Goal: Task Accomplishment & Management: Manage account settings

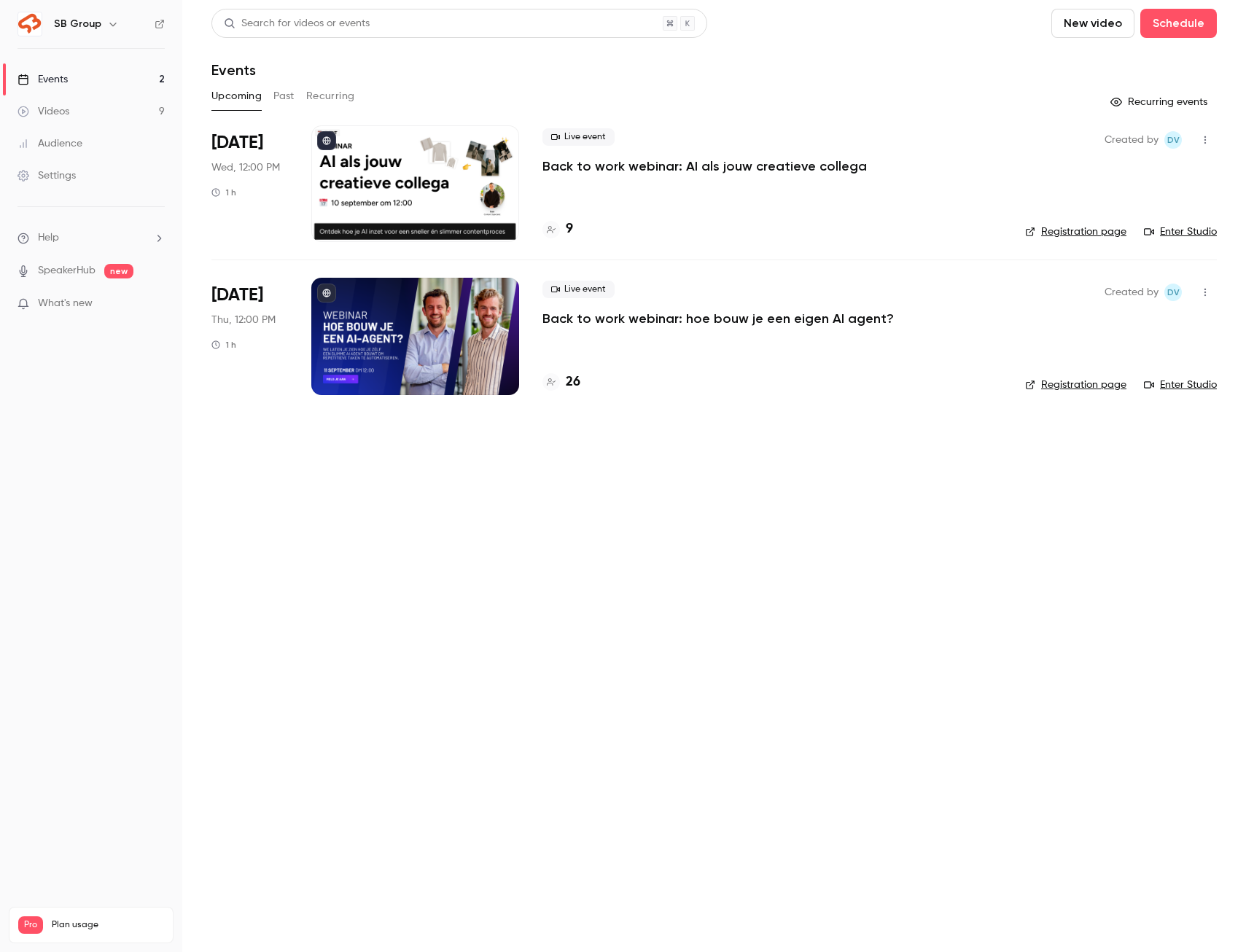
click at [768, 319] on p "Back to work webinar: hoe bouw je een eigen AI agent?" at bounding box center [717, 318] width 352 height 17
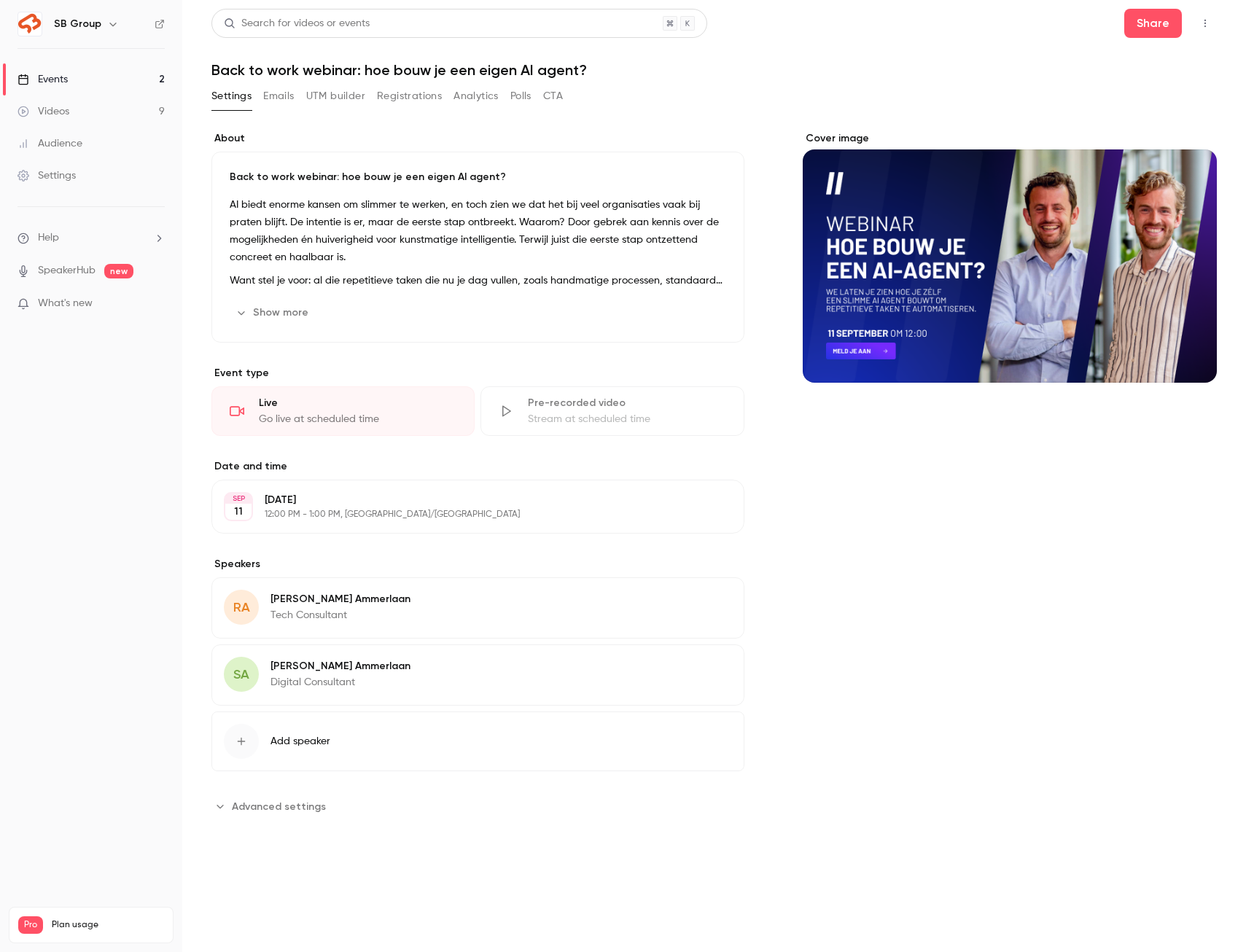
click at [420, 96] on button "Registrations" at bounding box center [409, 96] width 65 height 24
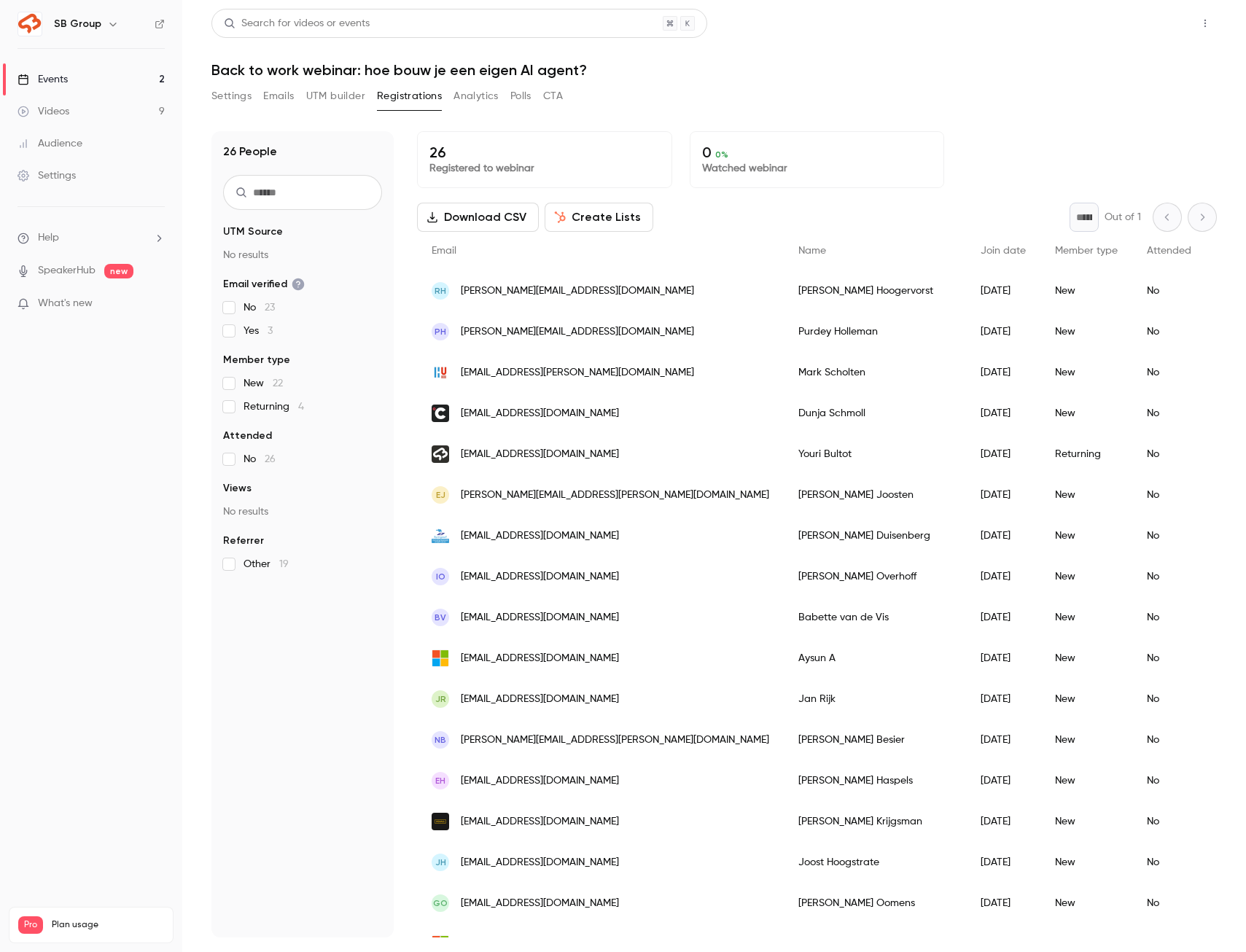
click at [1147, 30] on button "Share" at bounding box center [1153, 23] width 58 height 29
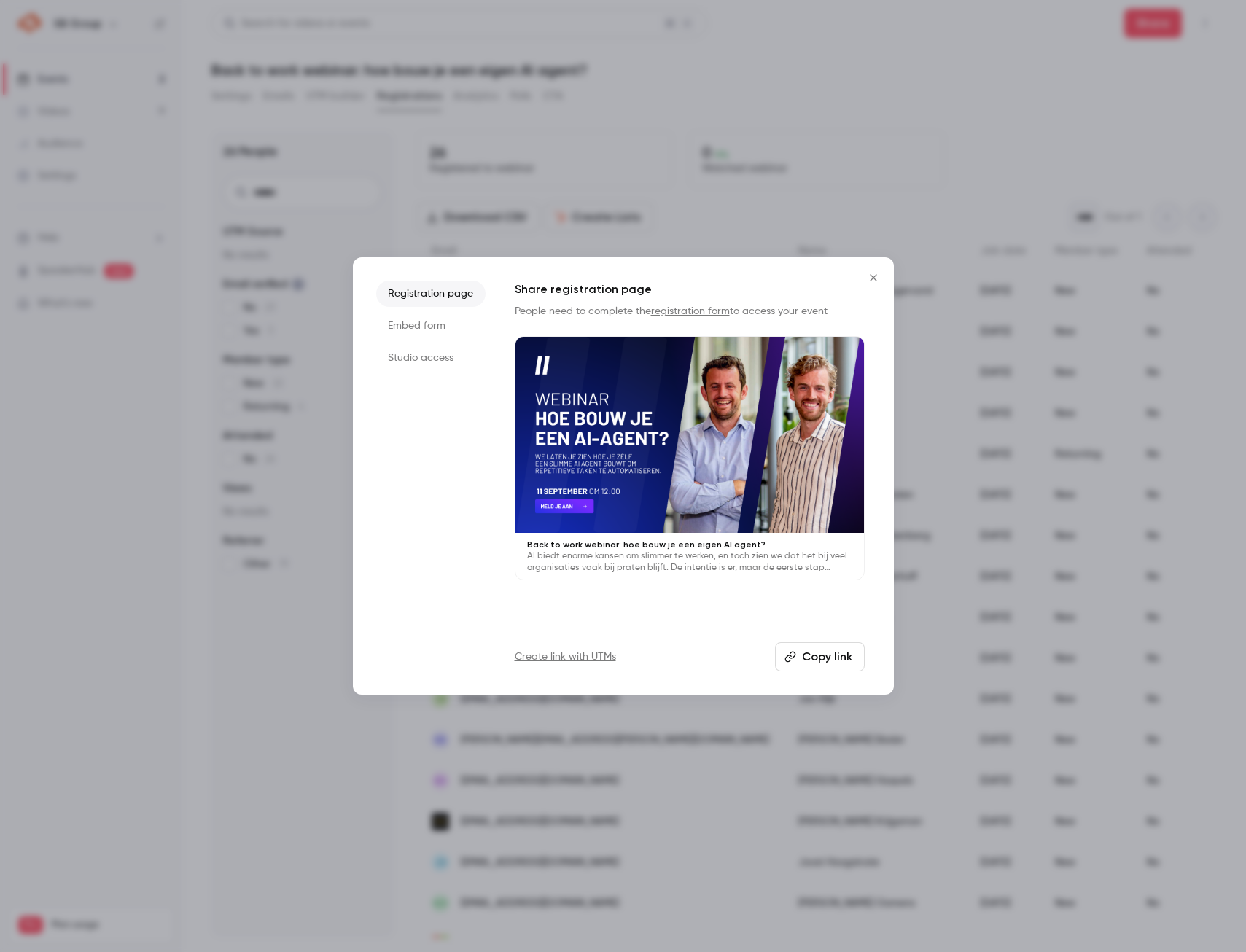
click at [813, 654] on button "Copy link" at bounding box center [819, 657] width 89 height 29
click at [875, 269] on button "Close" at bounding box center [873, 277] width 29 height 29
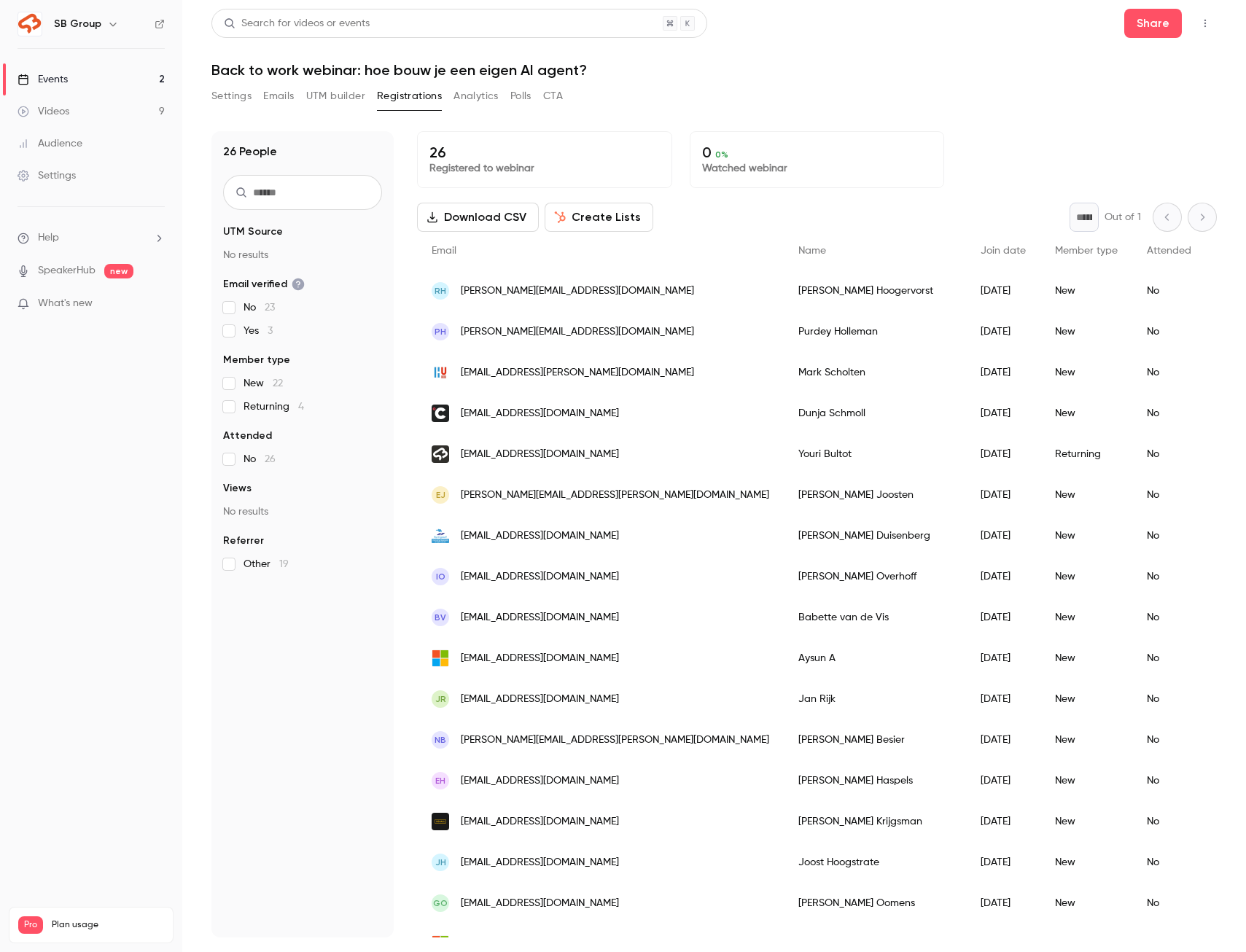
click at [277, 185] on input "text" at bounding box center [302, 192] width 159 height 35
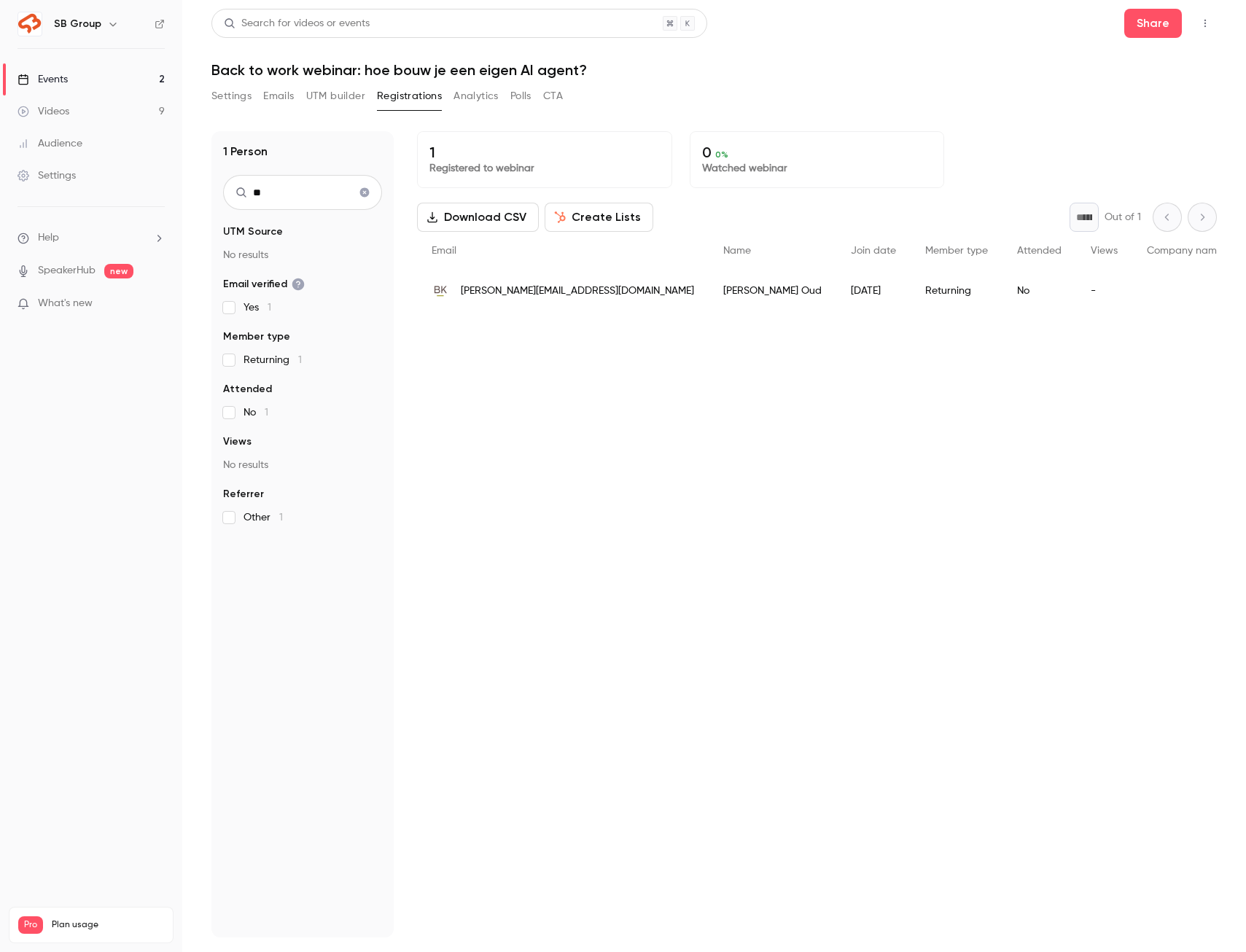
type input "*"
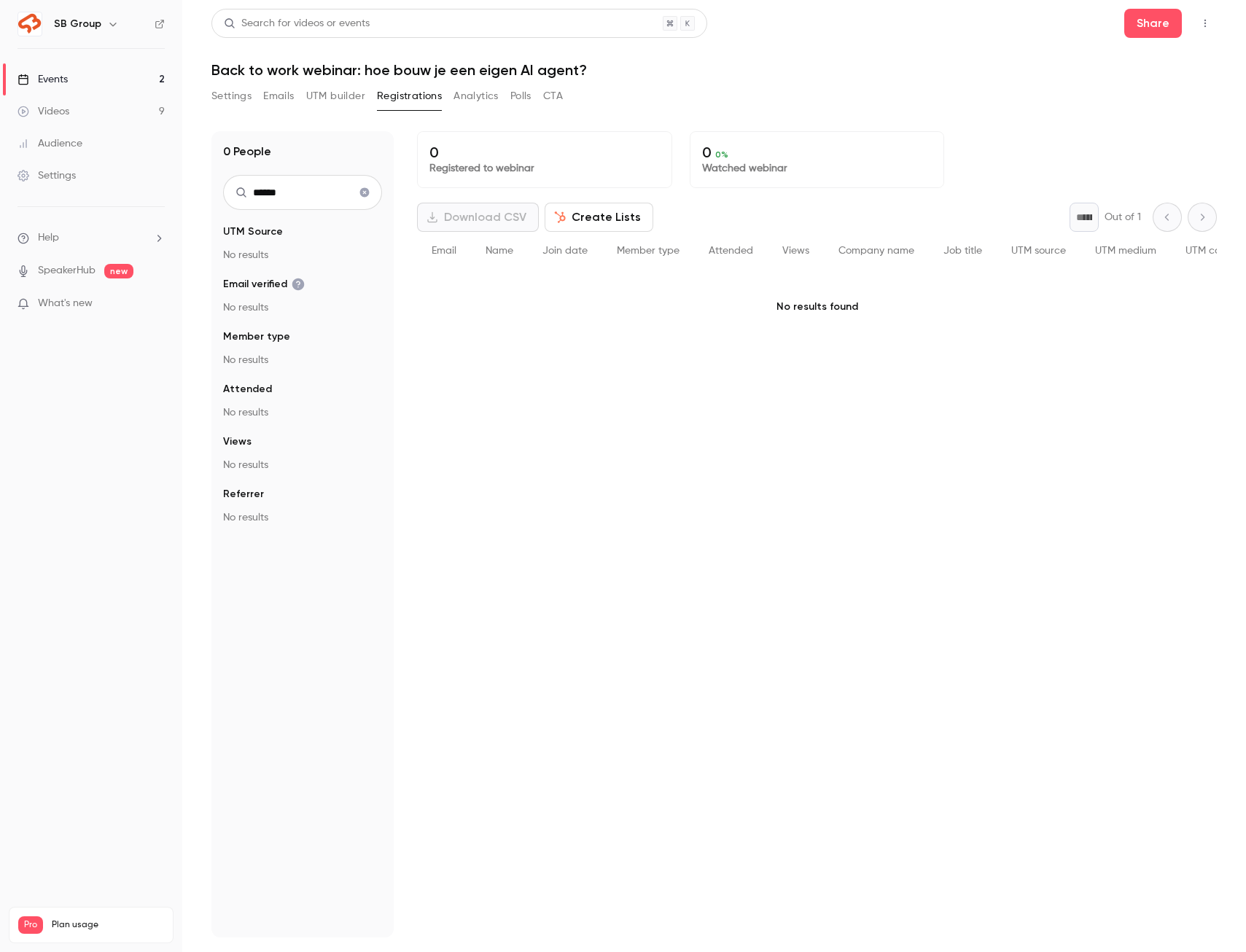
drag, startPoint x: 290, startPoint y: 197, endPoint x: 190, endPoint y: 194, distance: 100.0
click at [190, 194] on main "Search for videos or events Share Back to work webinar: hoe bouw je een eigen A…" at bounding box center [714, 476] width 1063 height 952
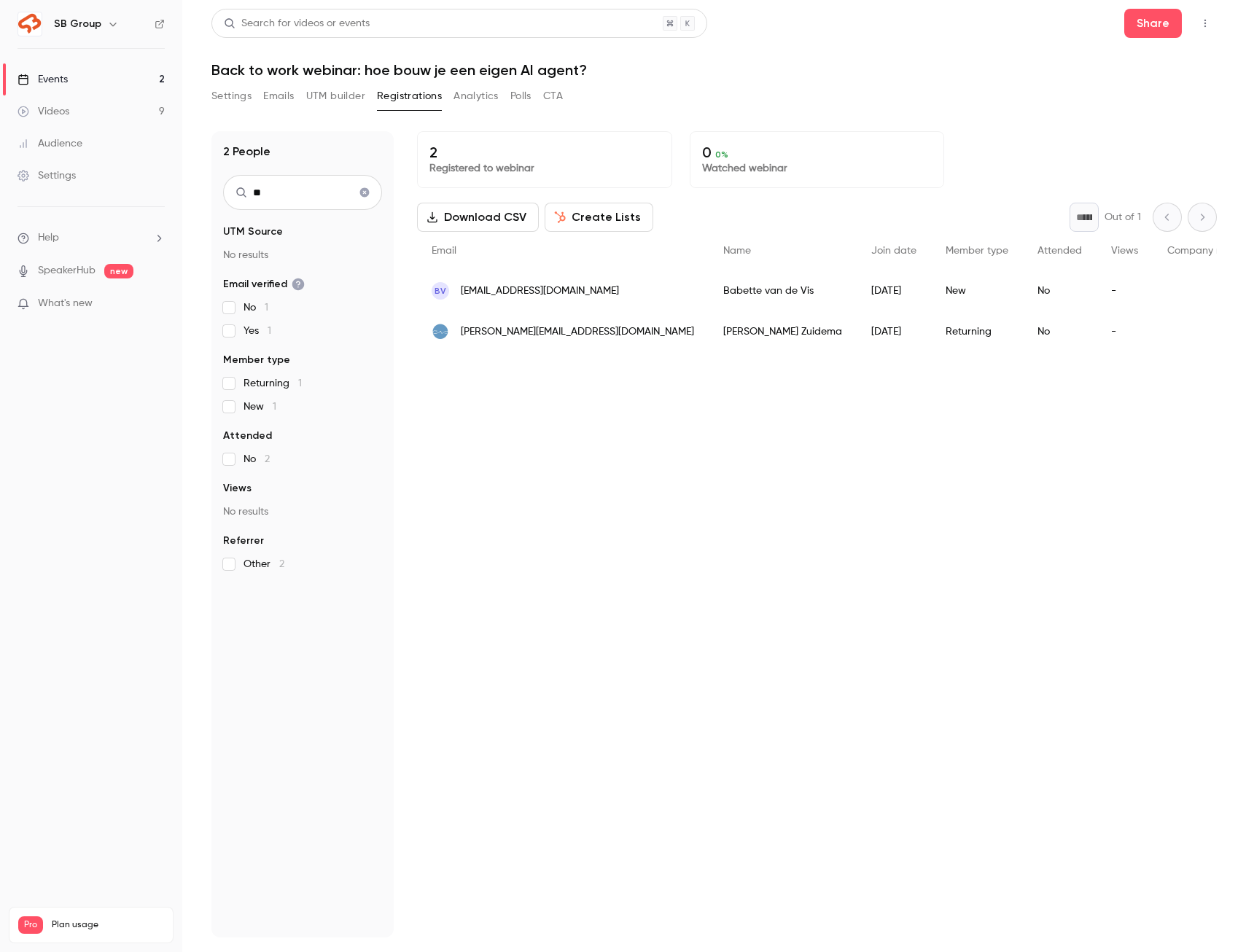
type input "*"
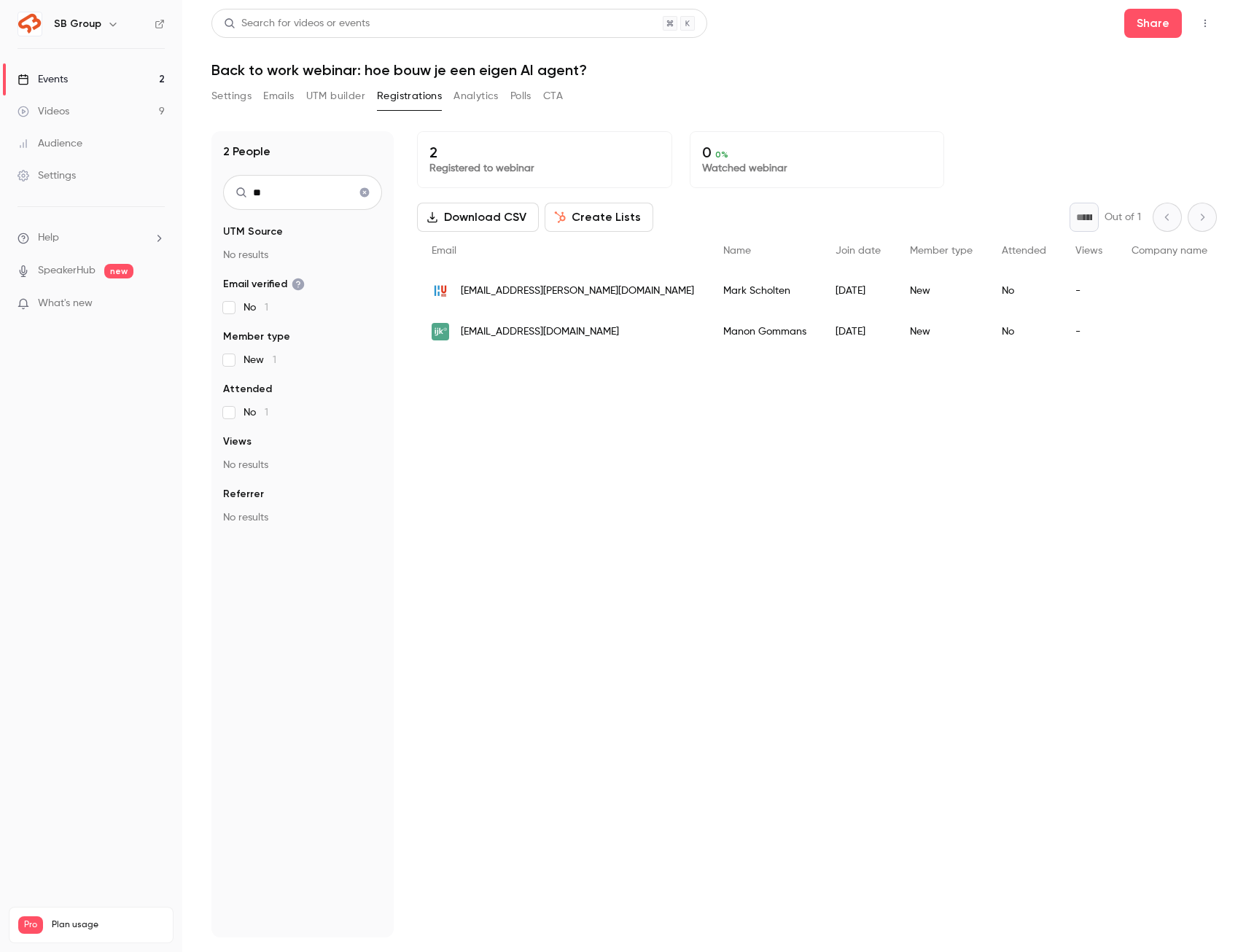
type input "*"
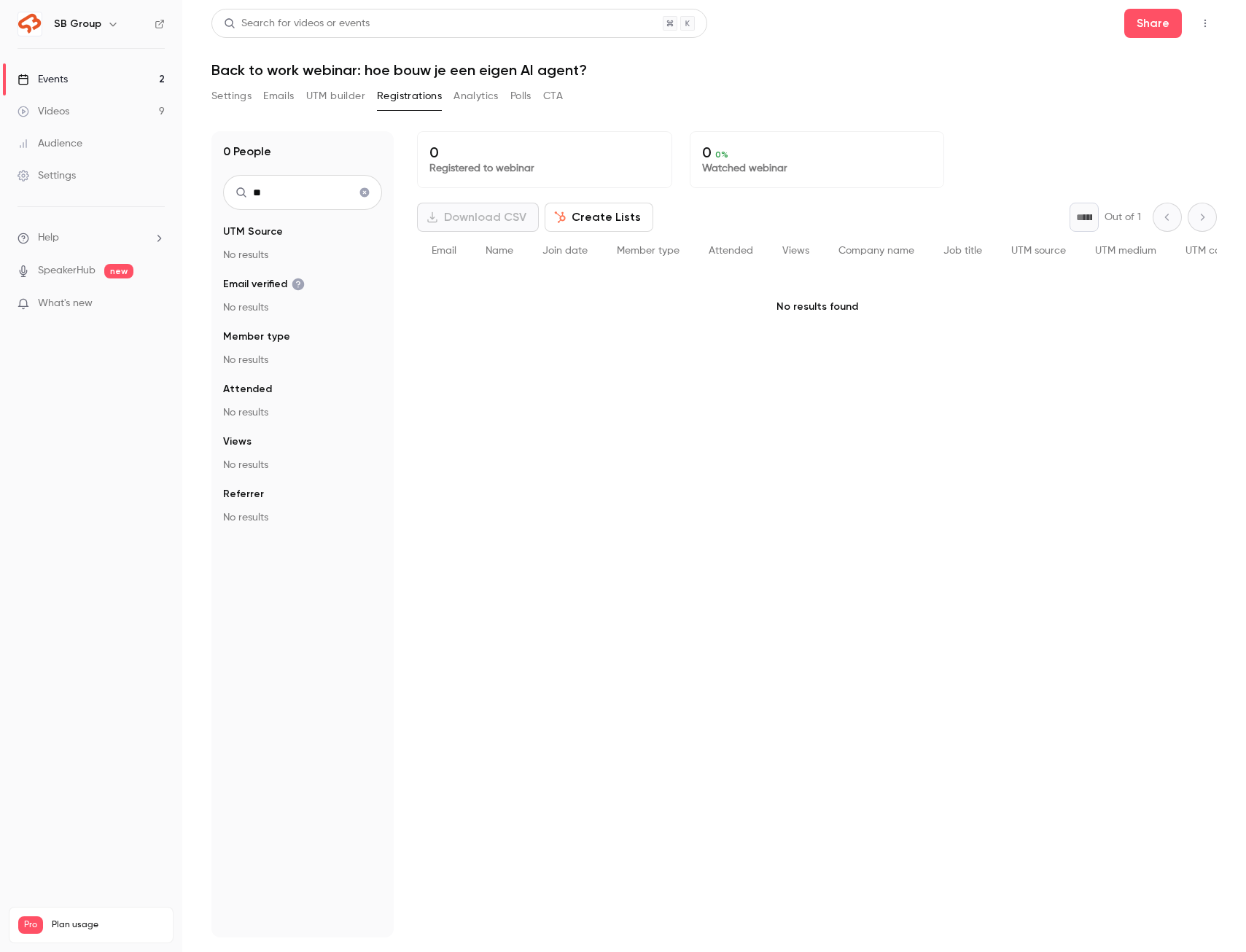
type input "*"
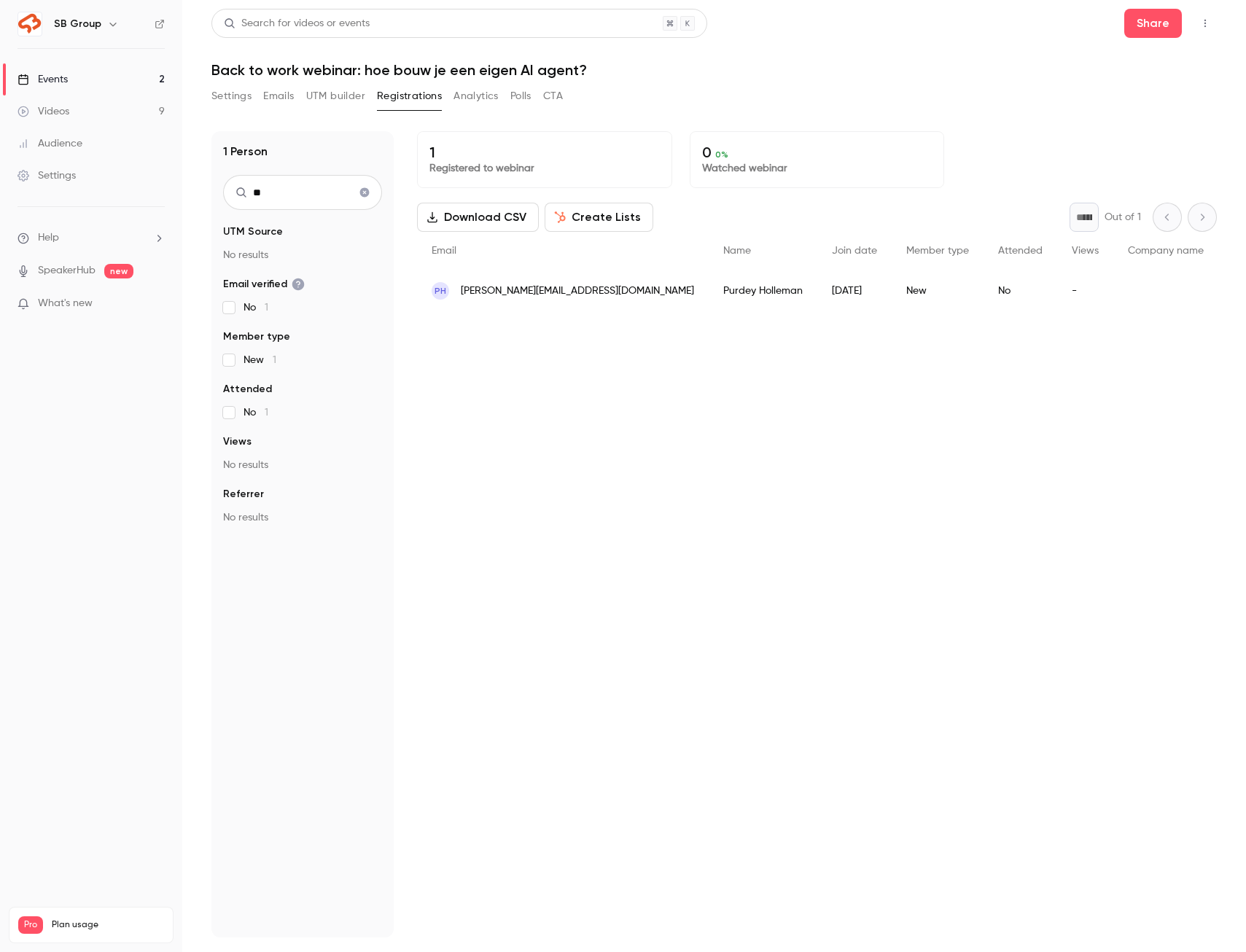
type input "*"
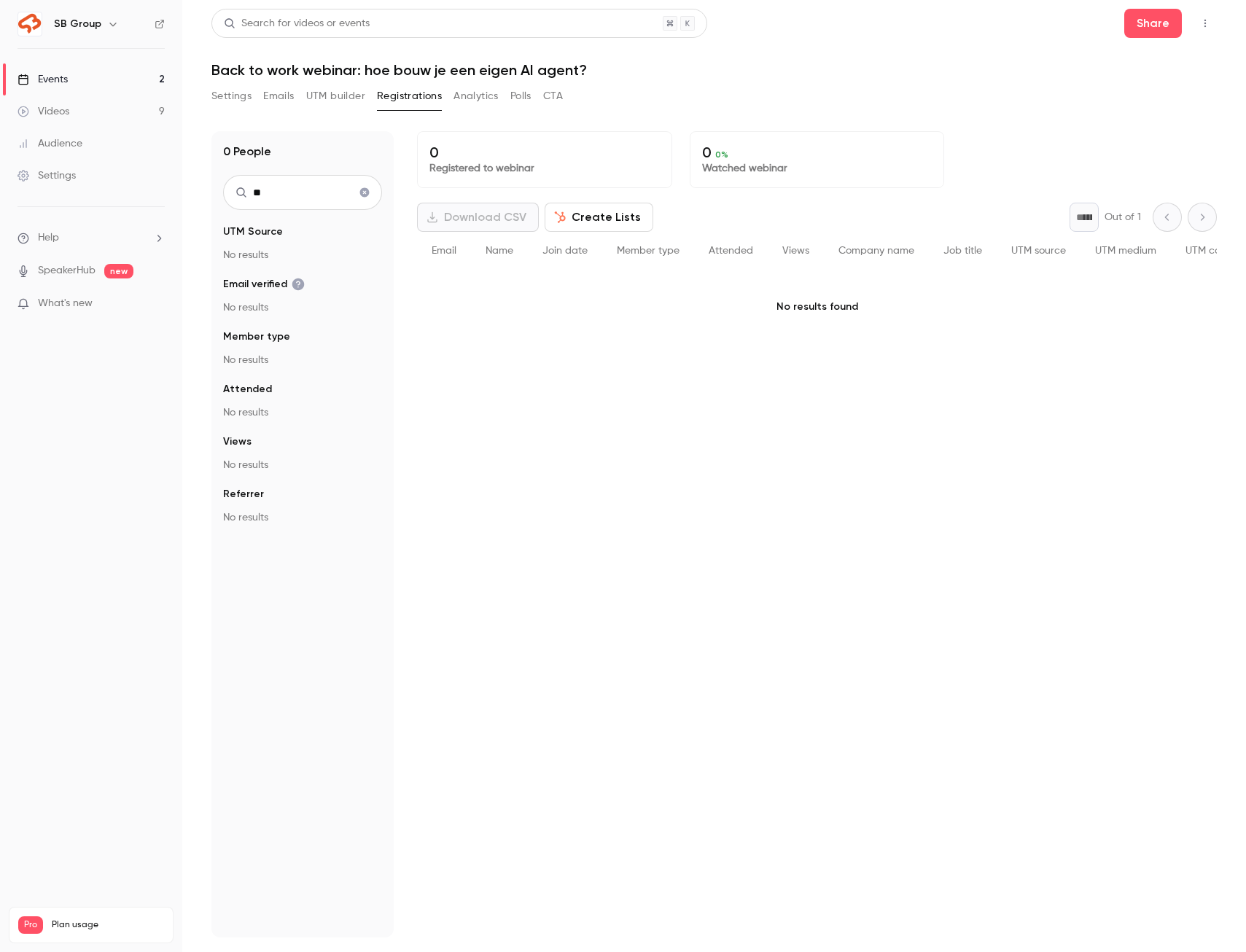
type input "*"
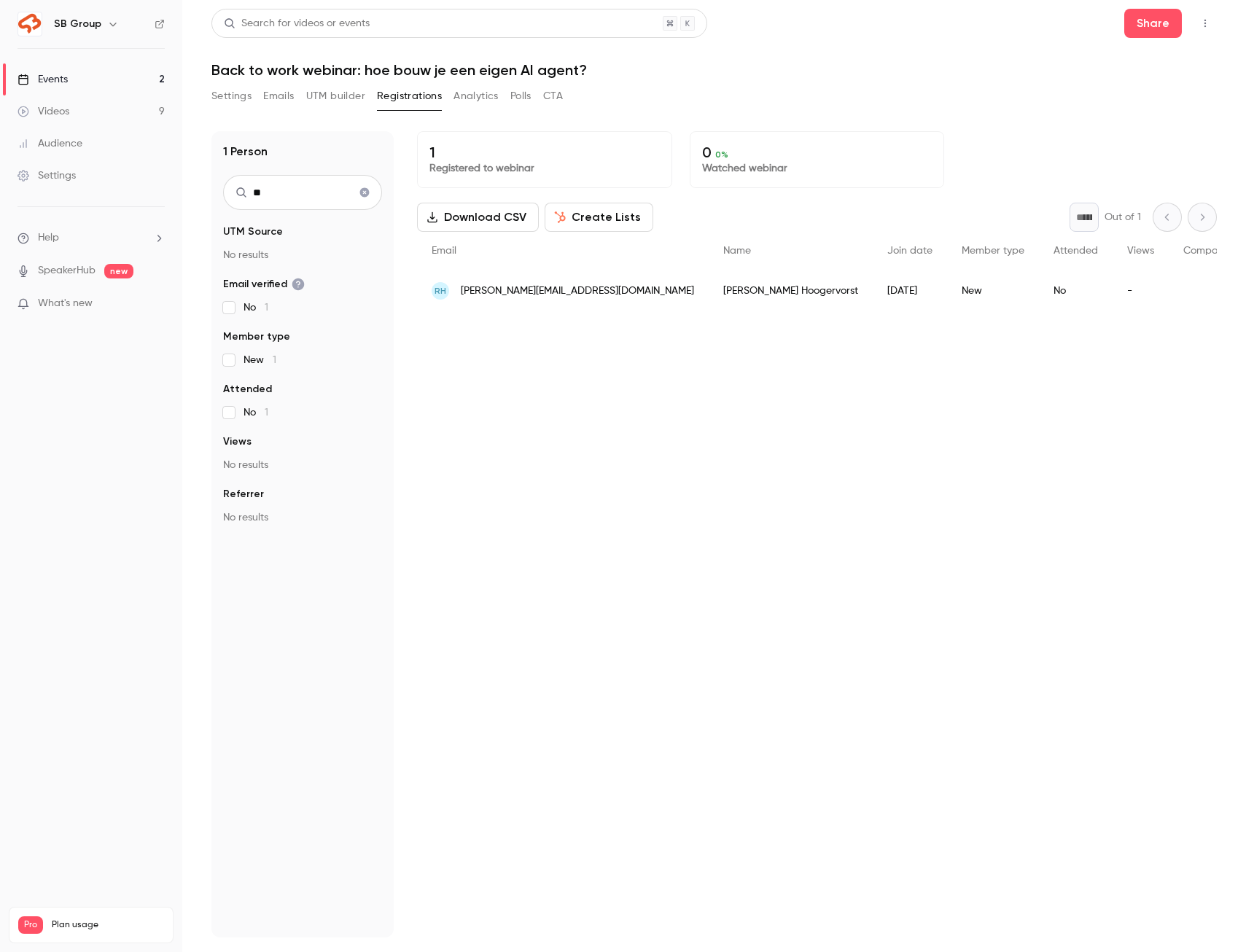
type input "*"
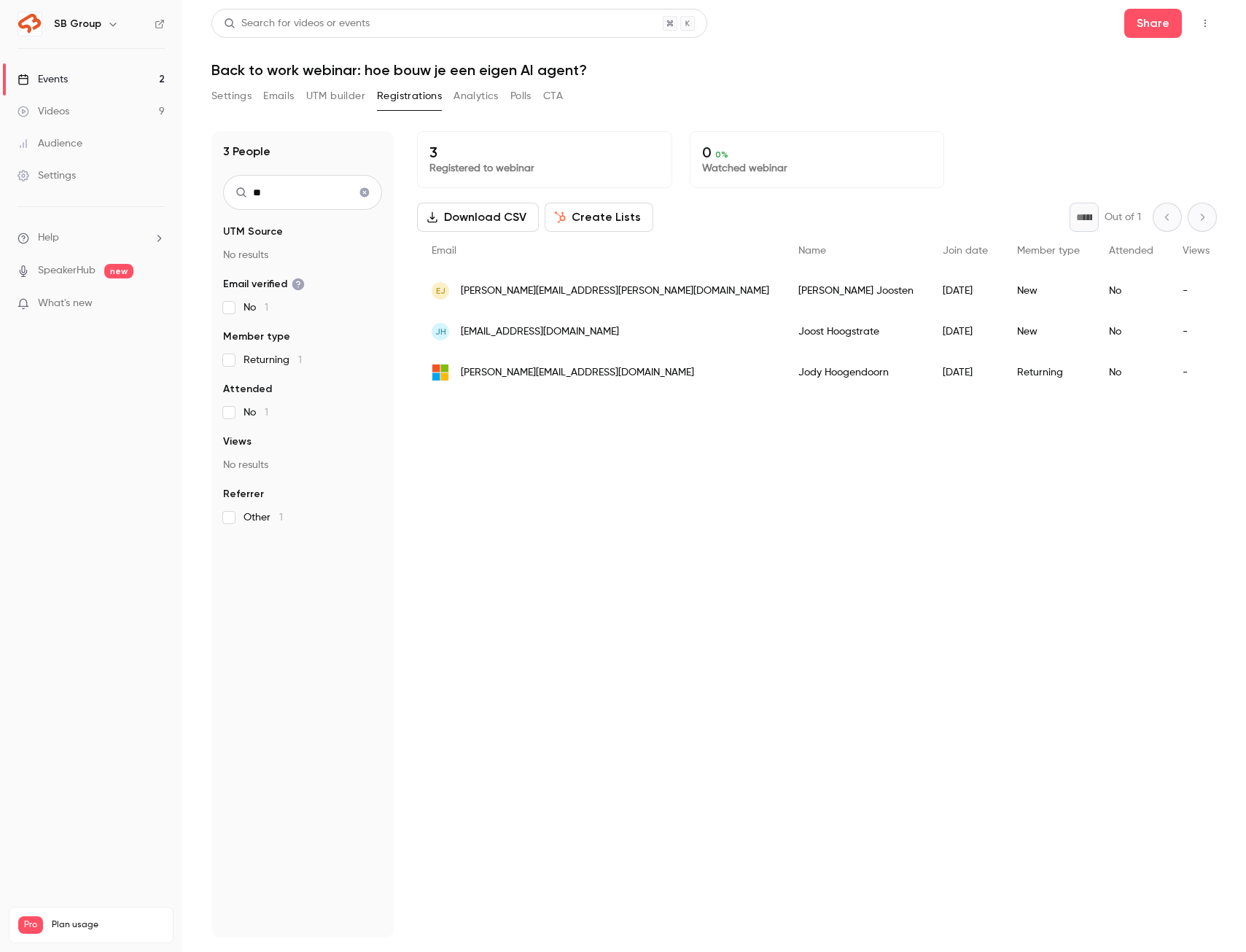
type input "*"
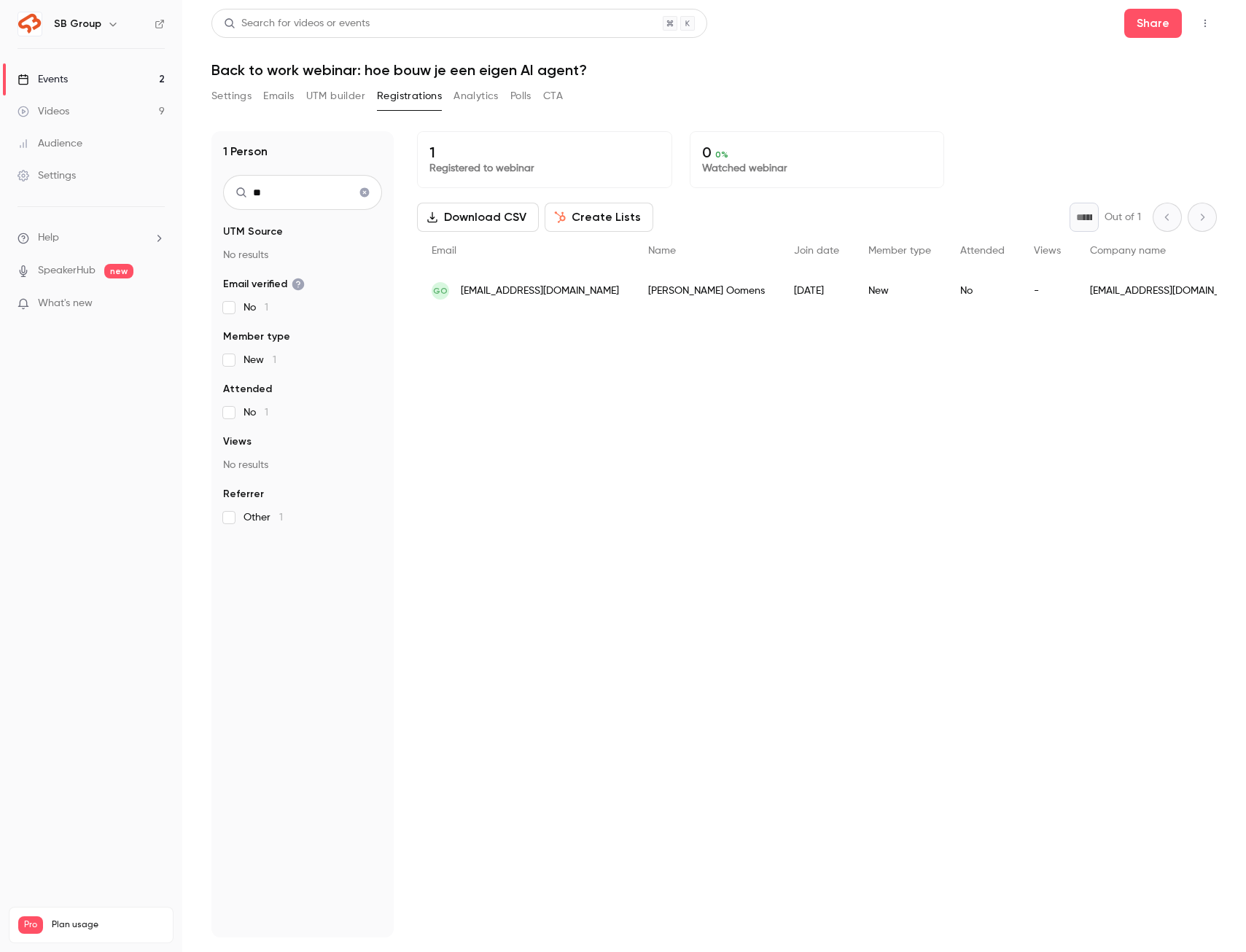
type input "*"
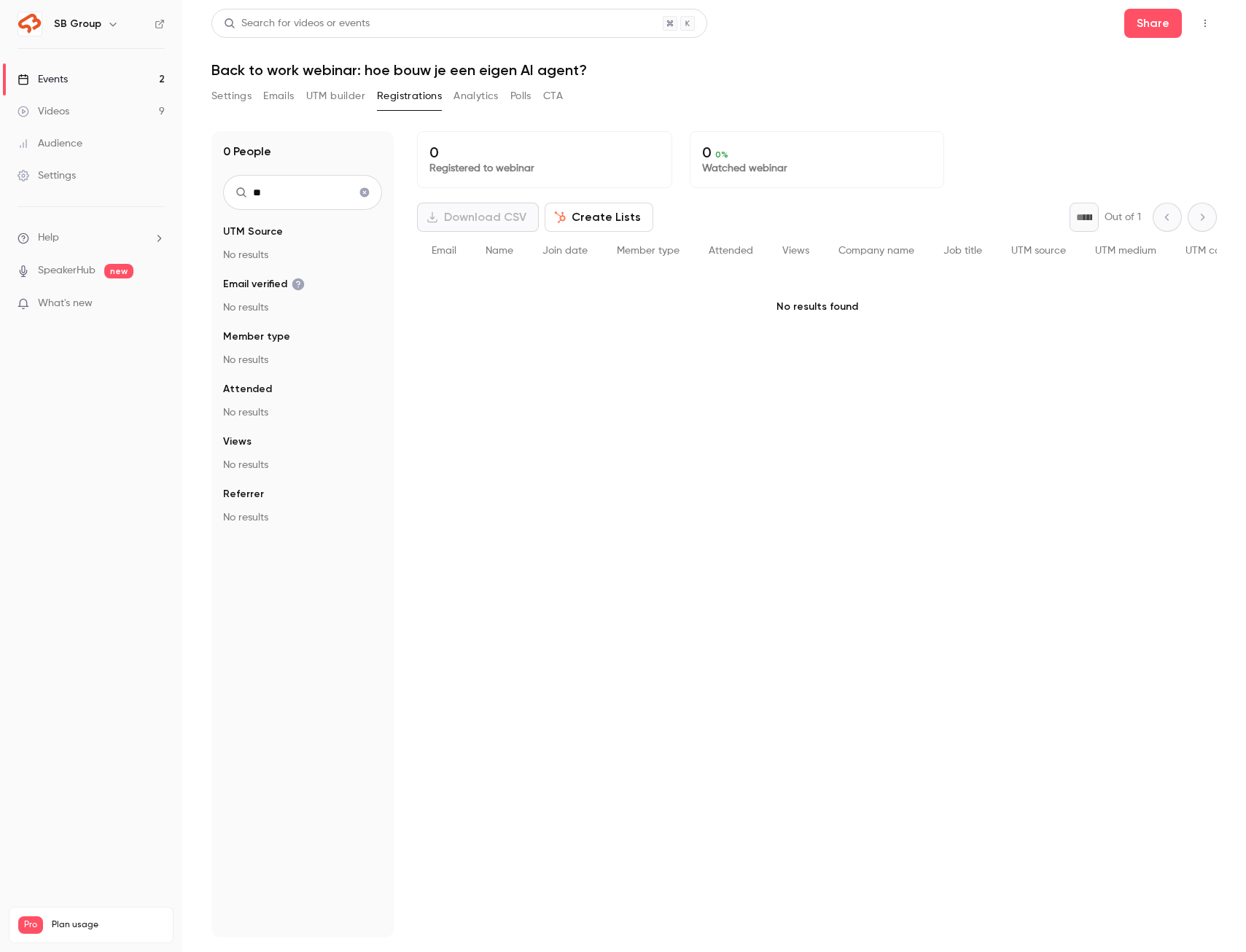
type input "*"
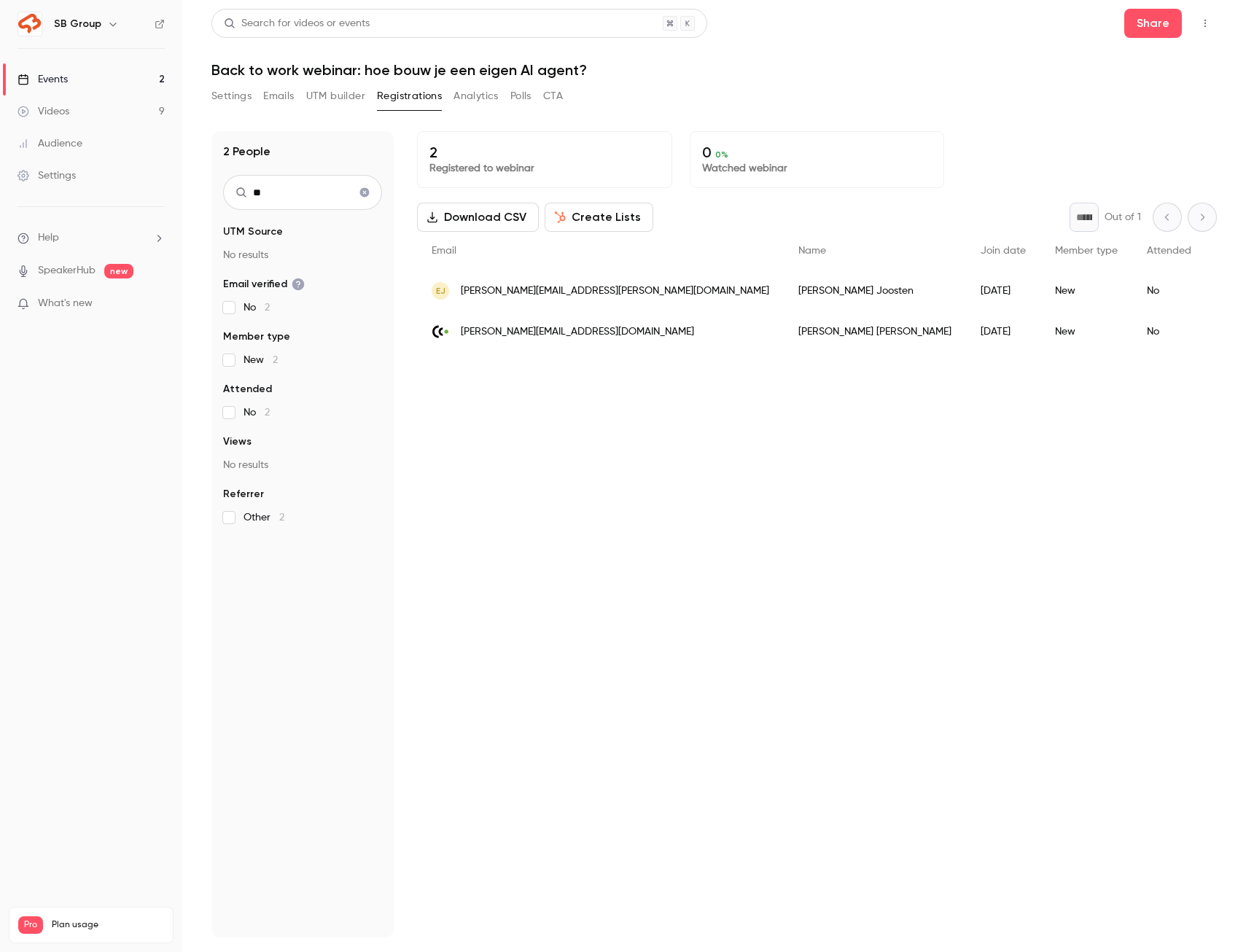
type input "*"
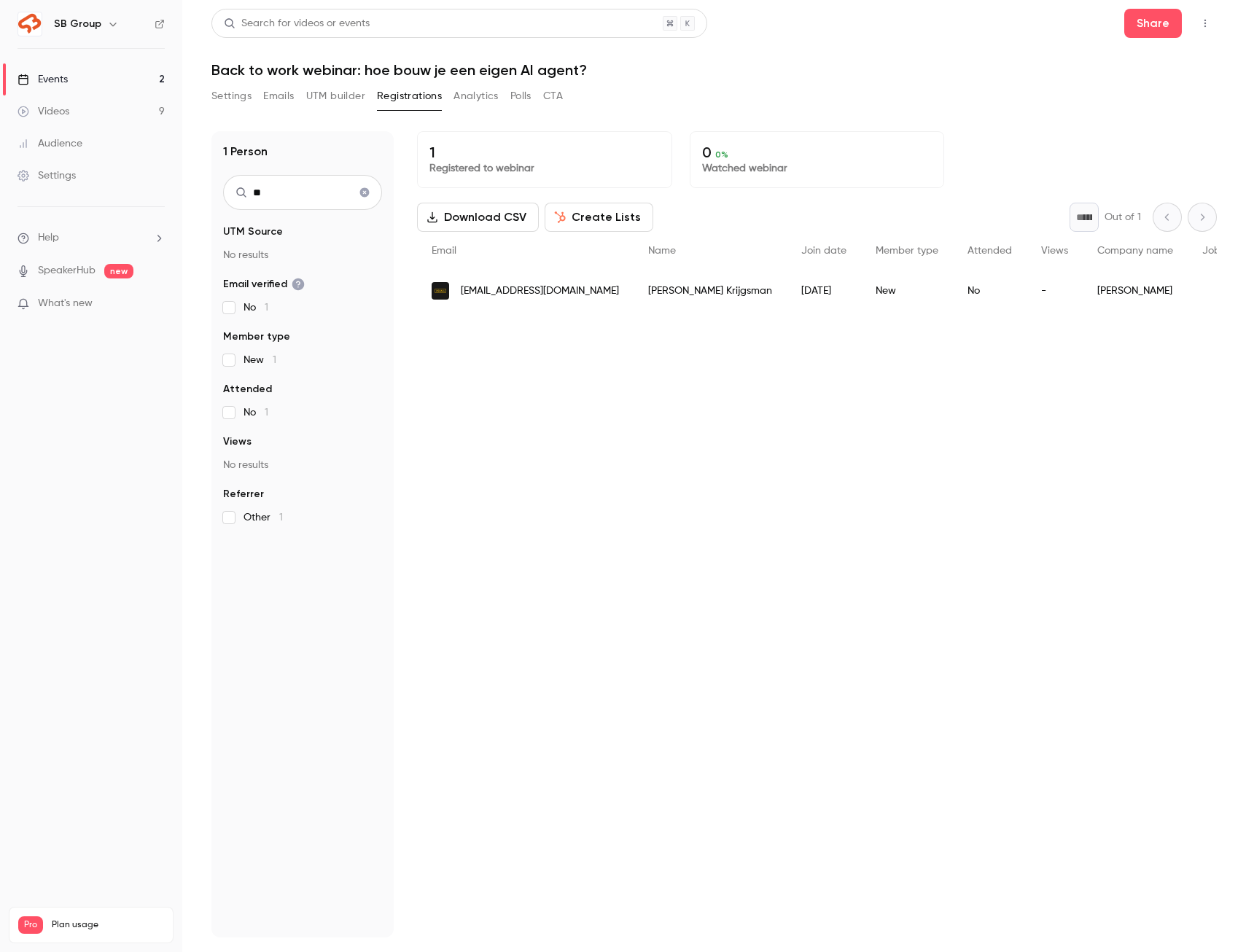
type input "*"
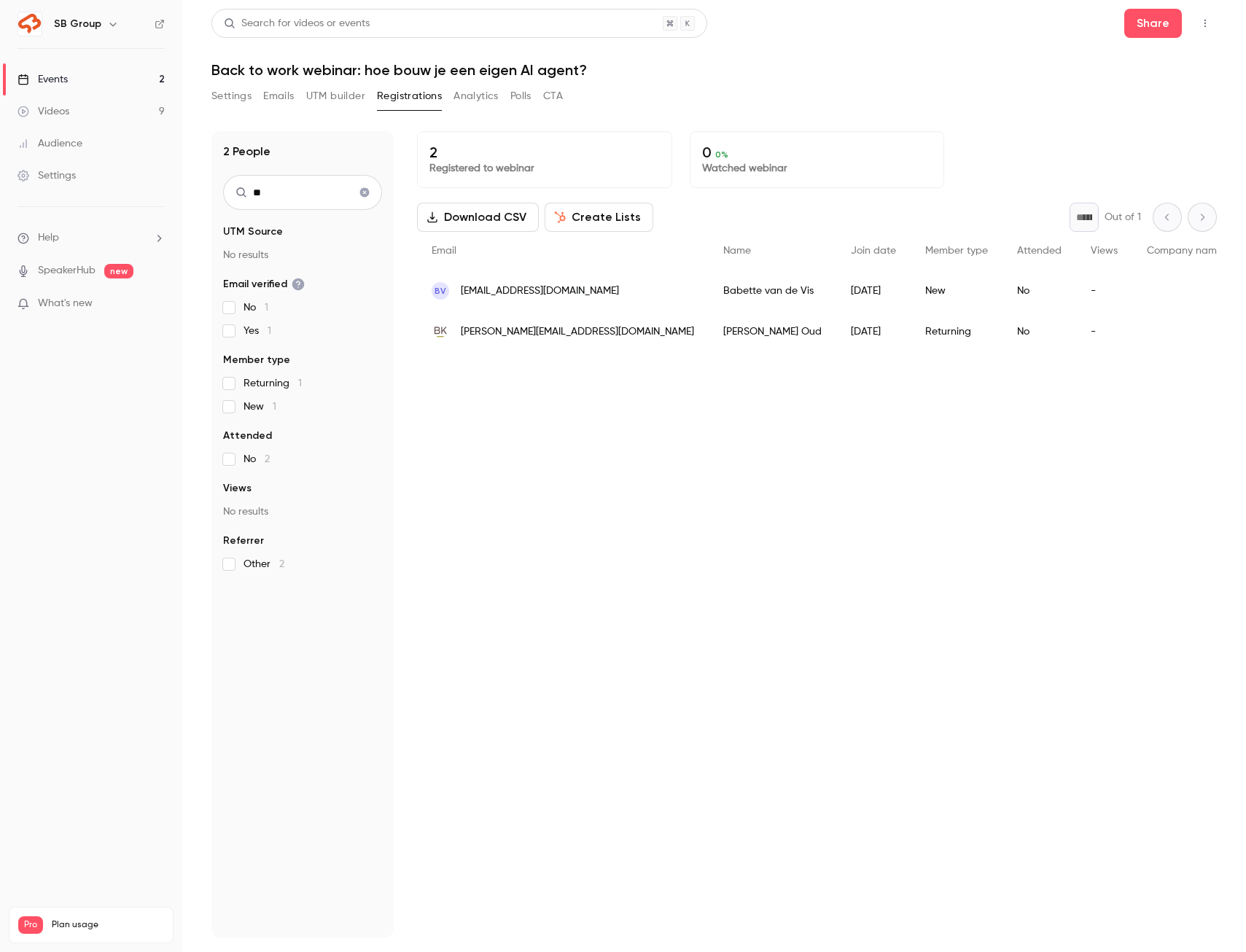
type input "*"
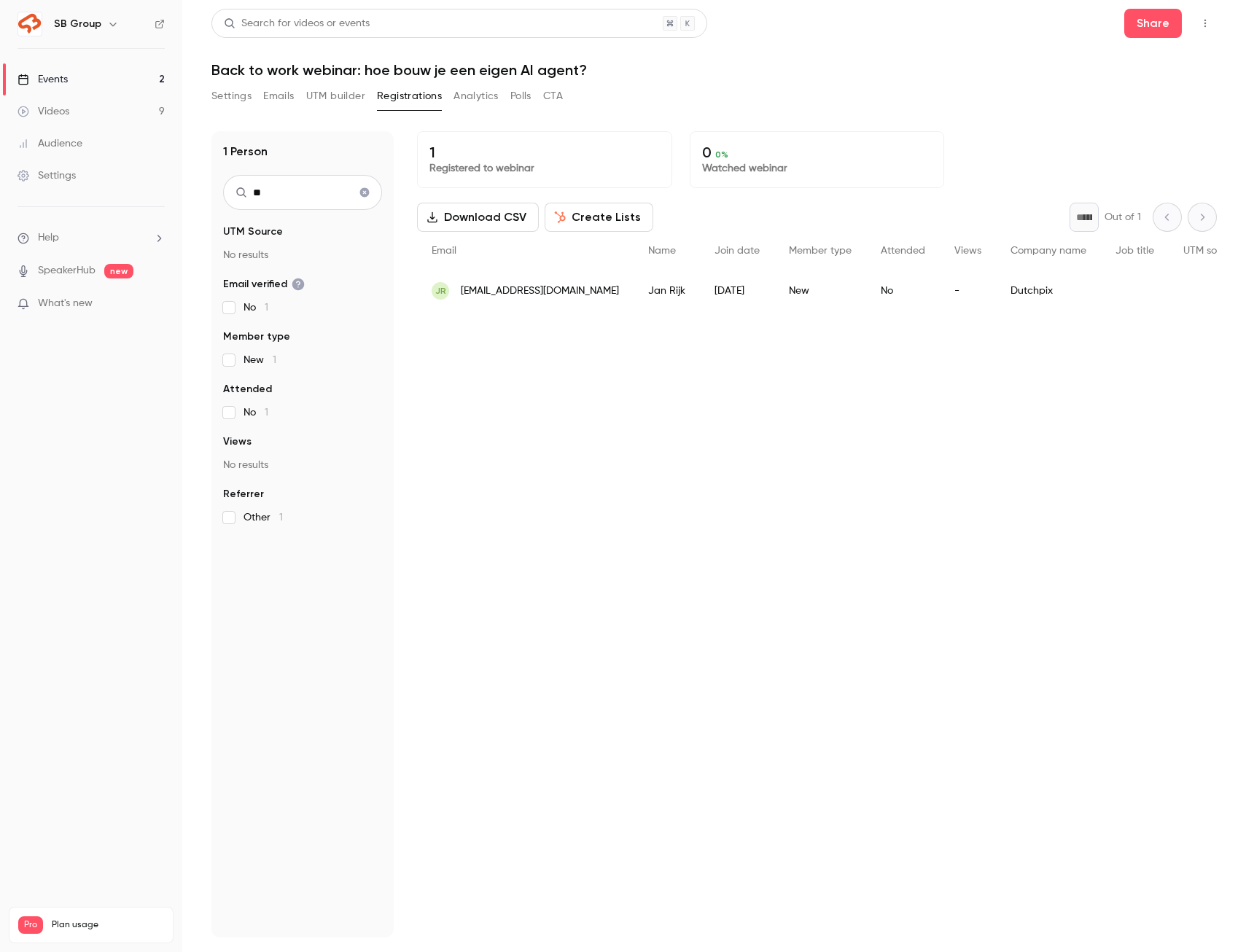
type input "*"
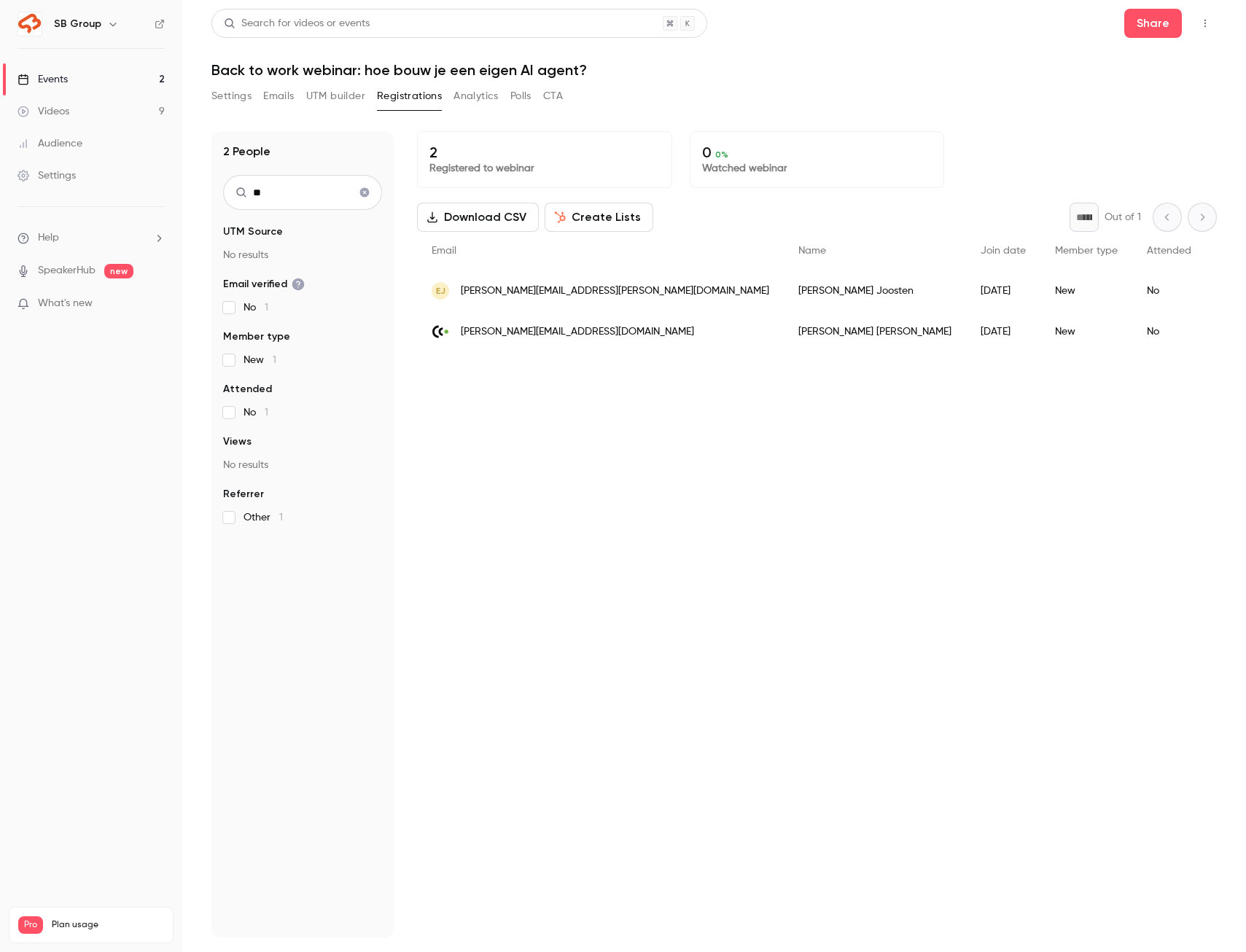
type input "*"
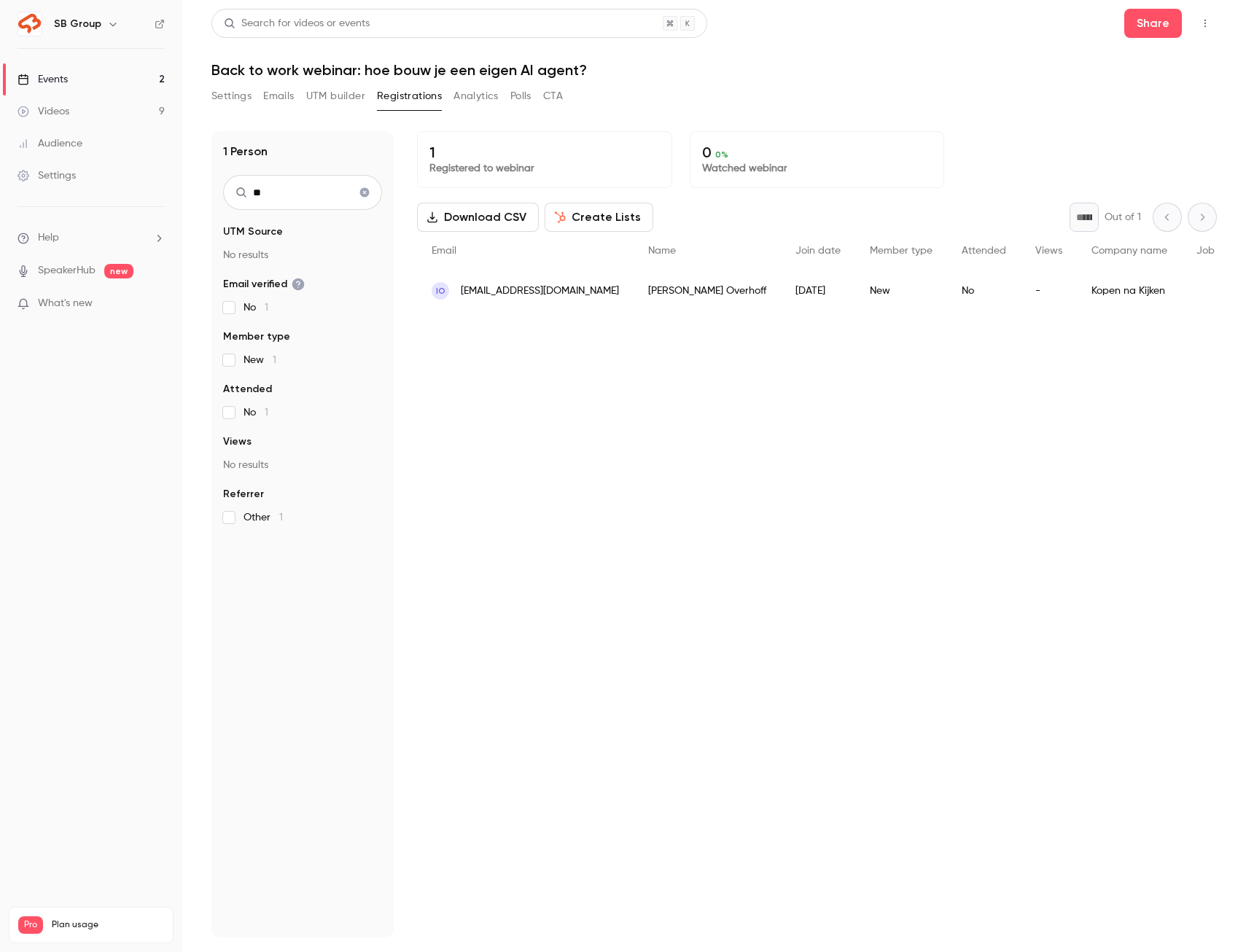
type input "*"
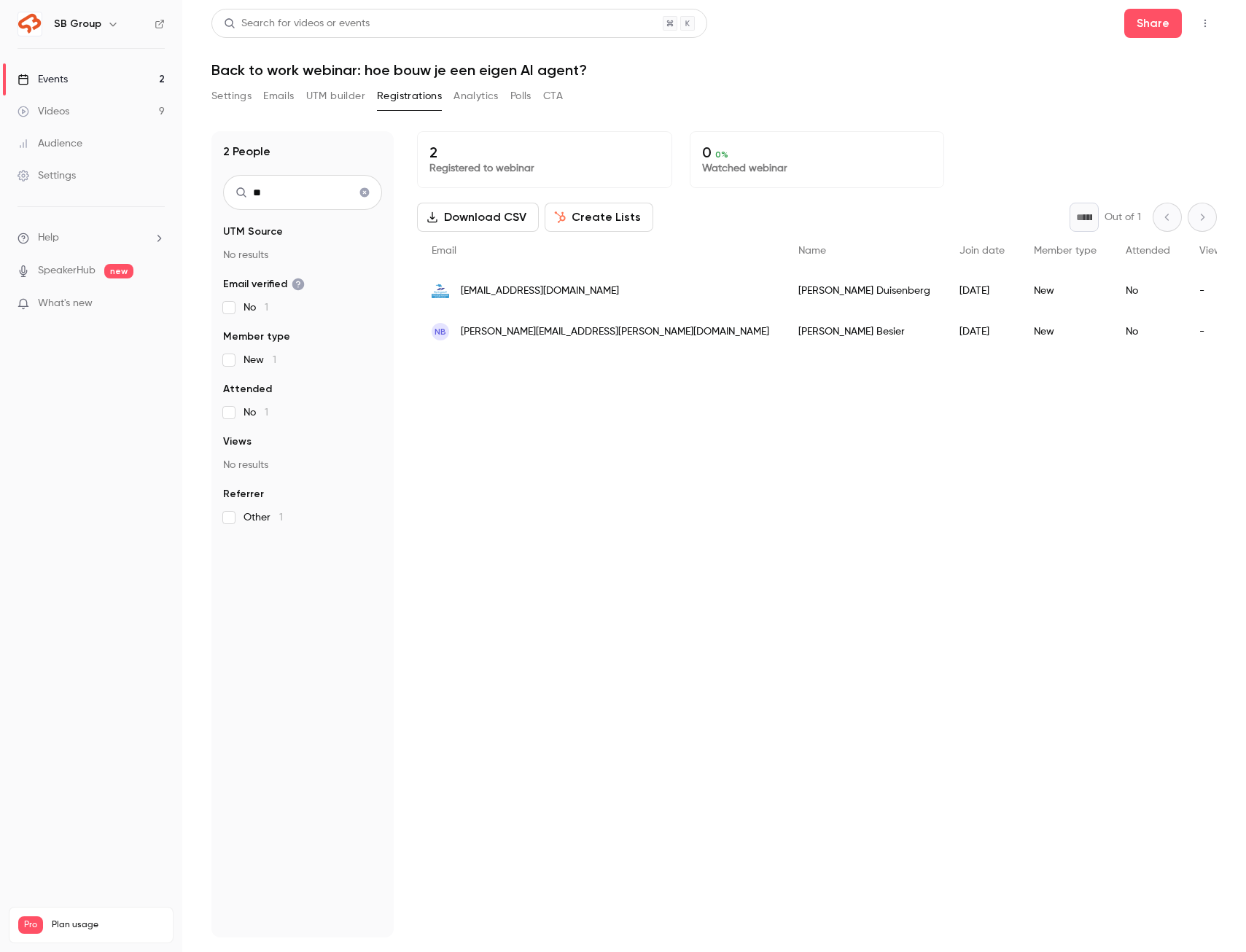
type input "*"
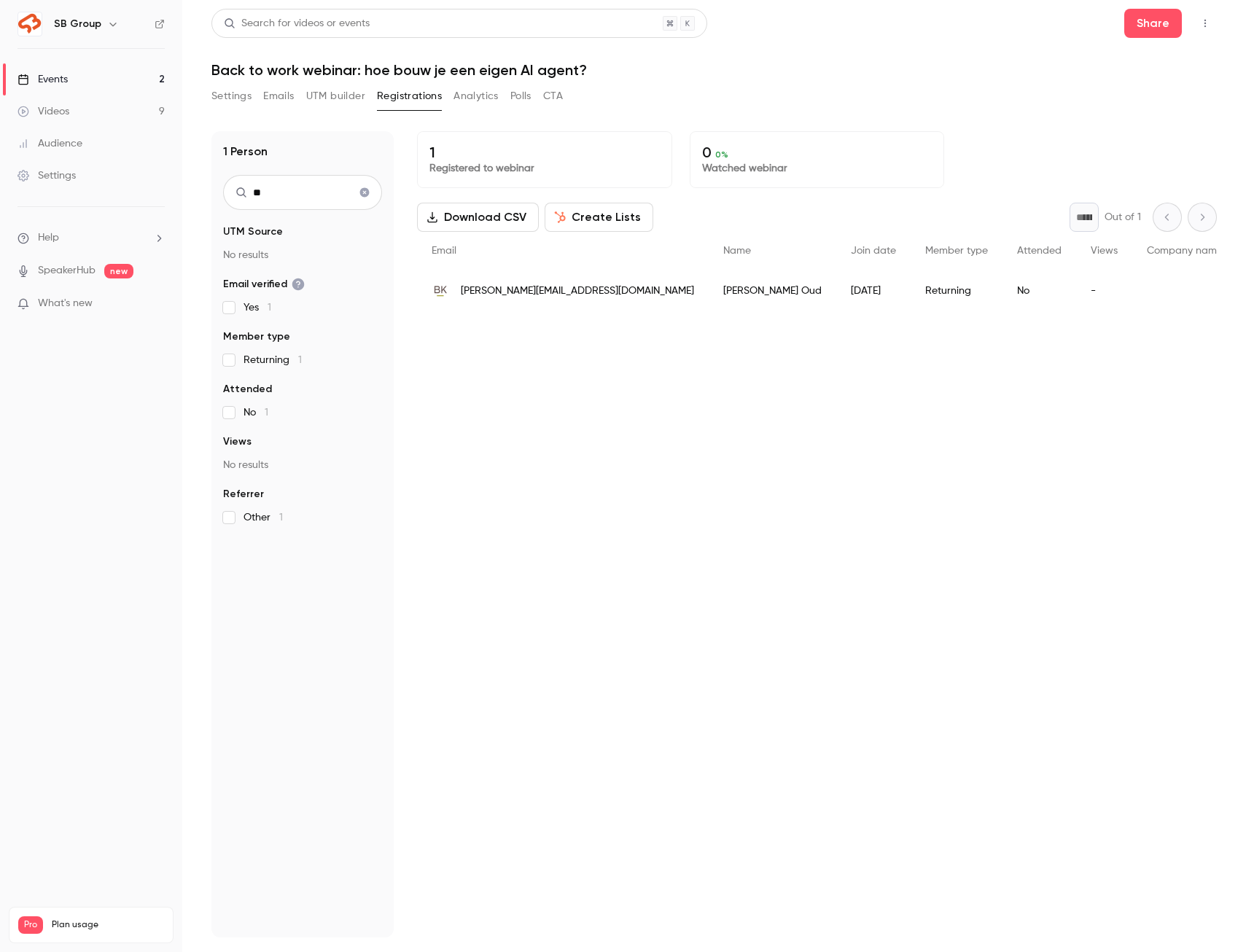
type input "*"
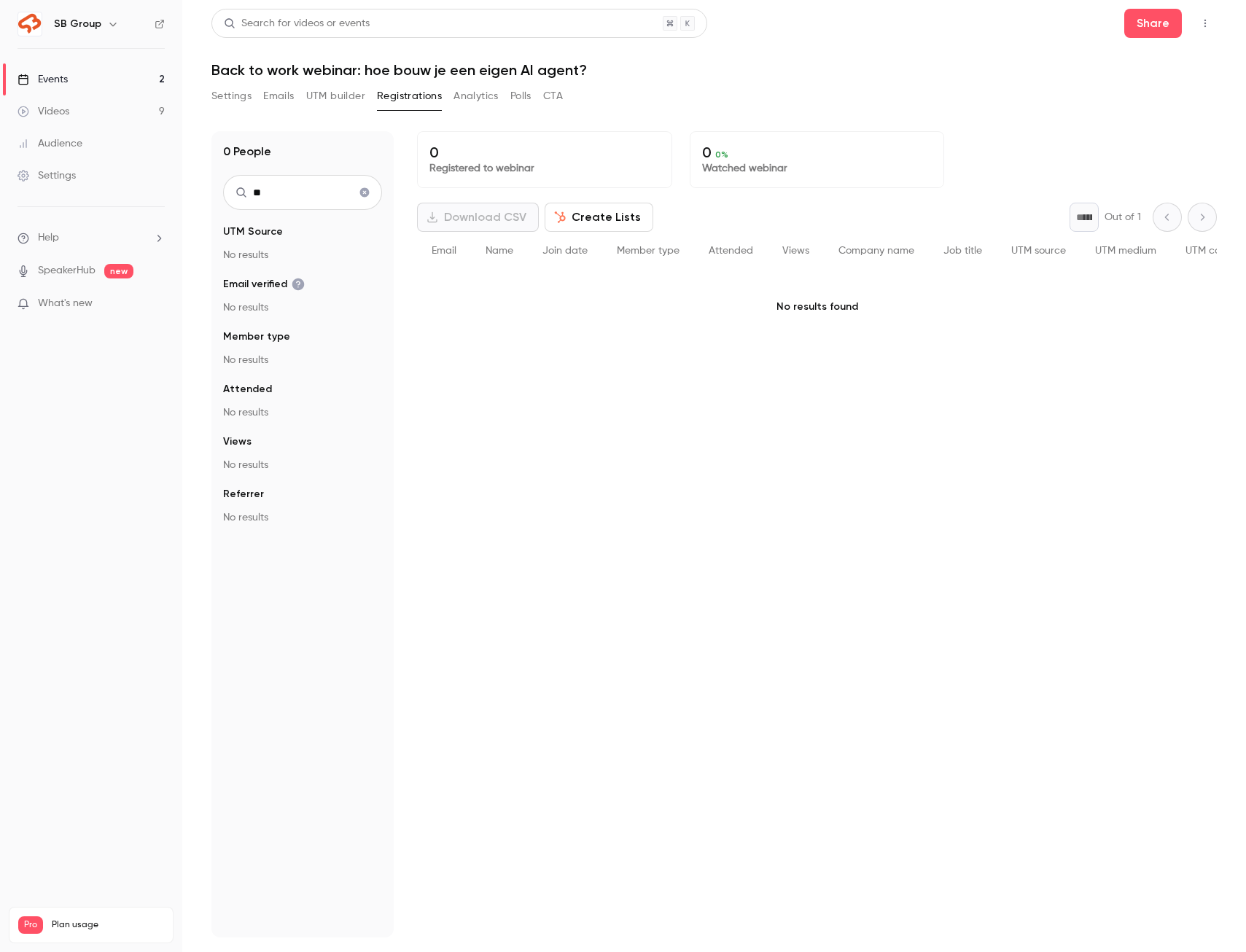
type input "*"
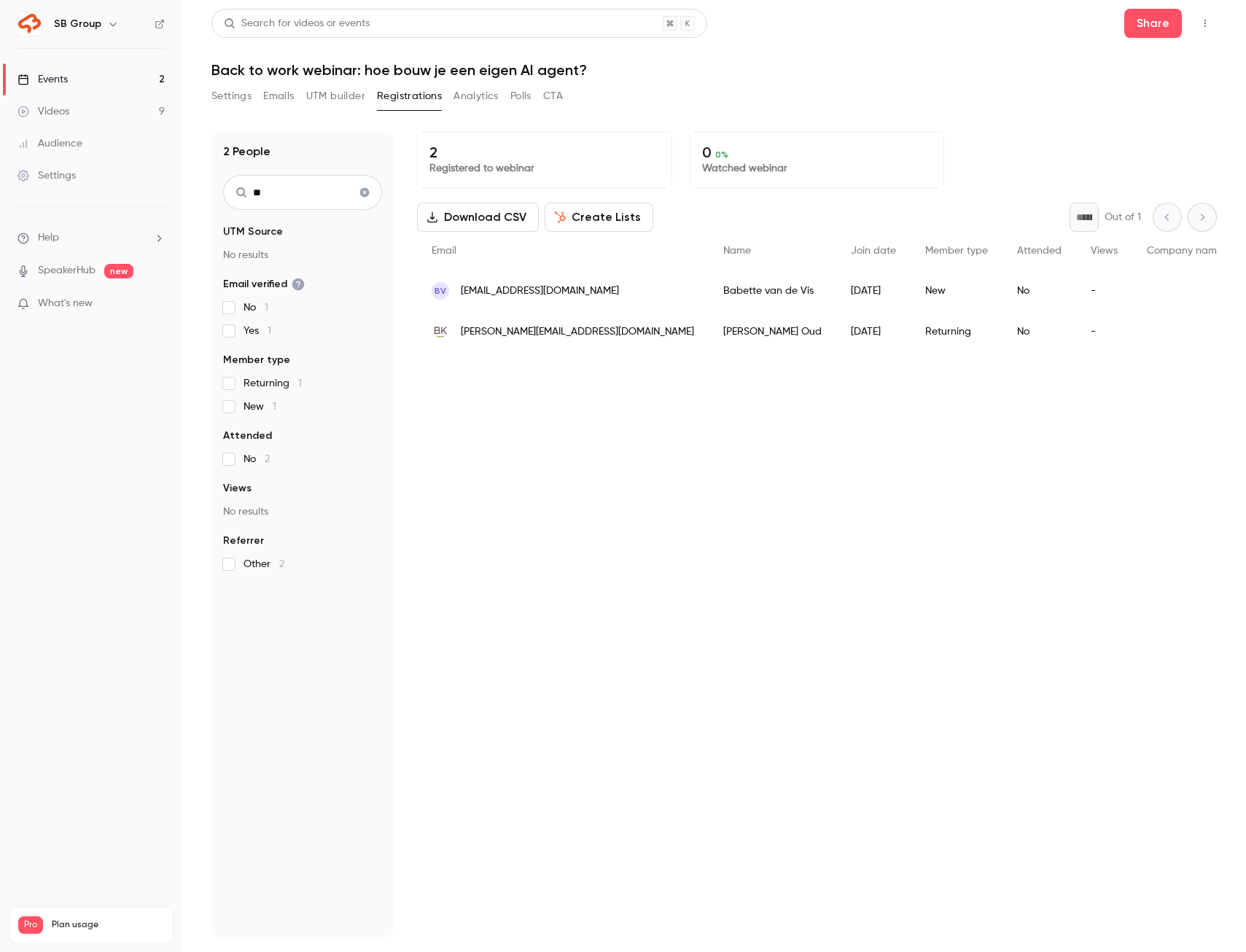
type input "*"
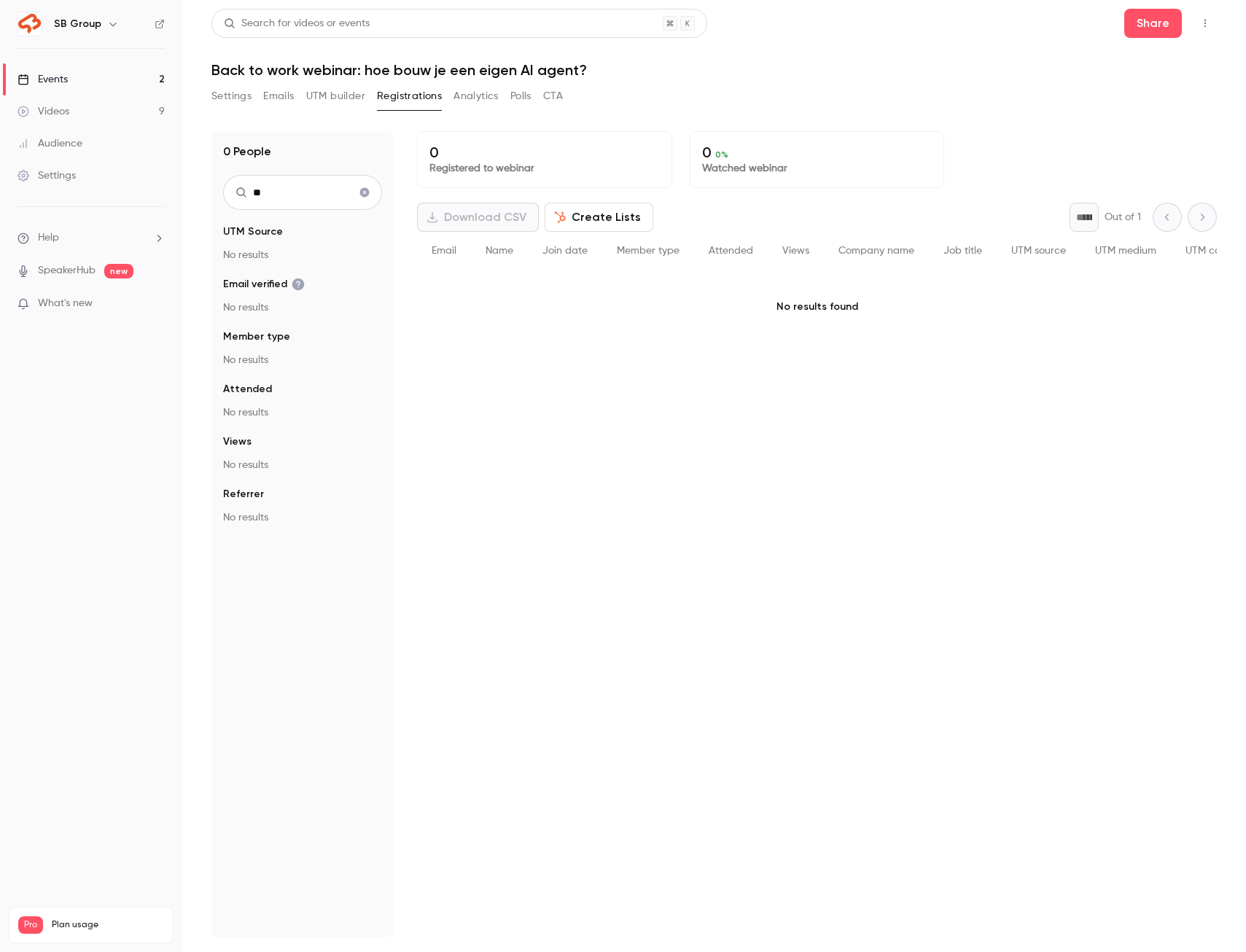
type input "*"
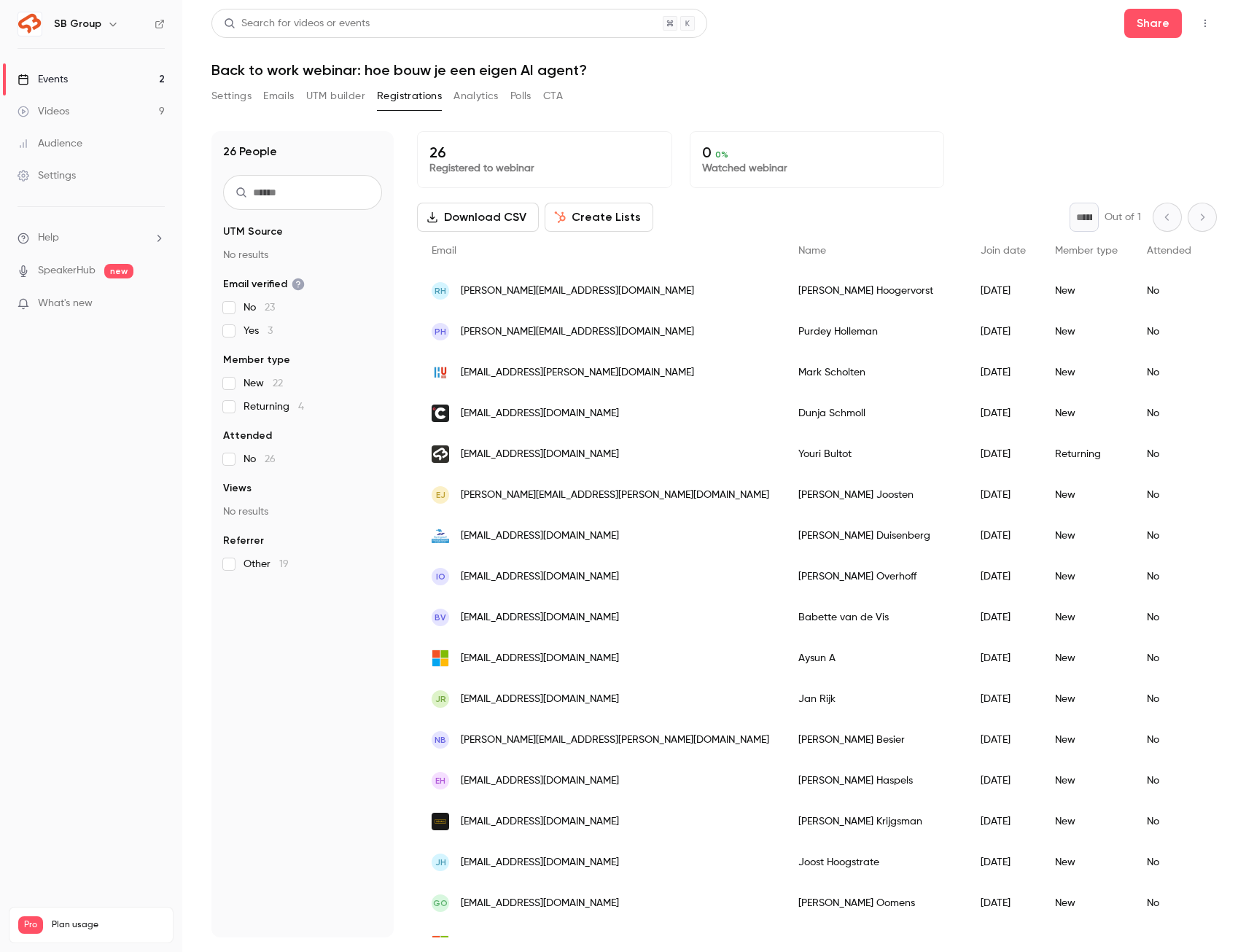
click at [256, 190] on input "text" at bounding box center [302, 192] width 159 height 35
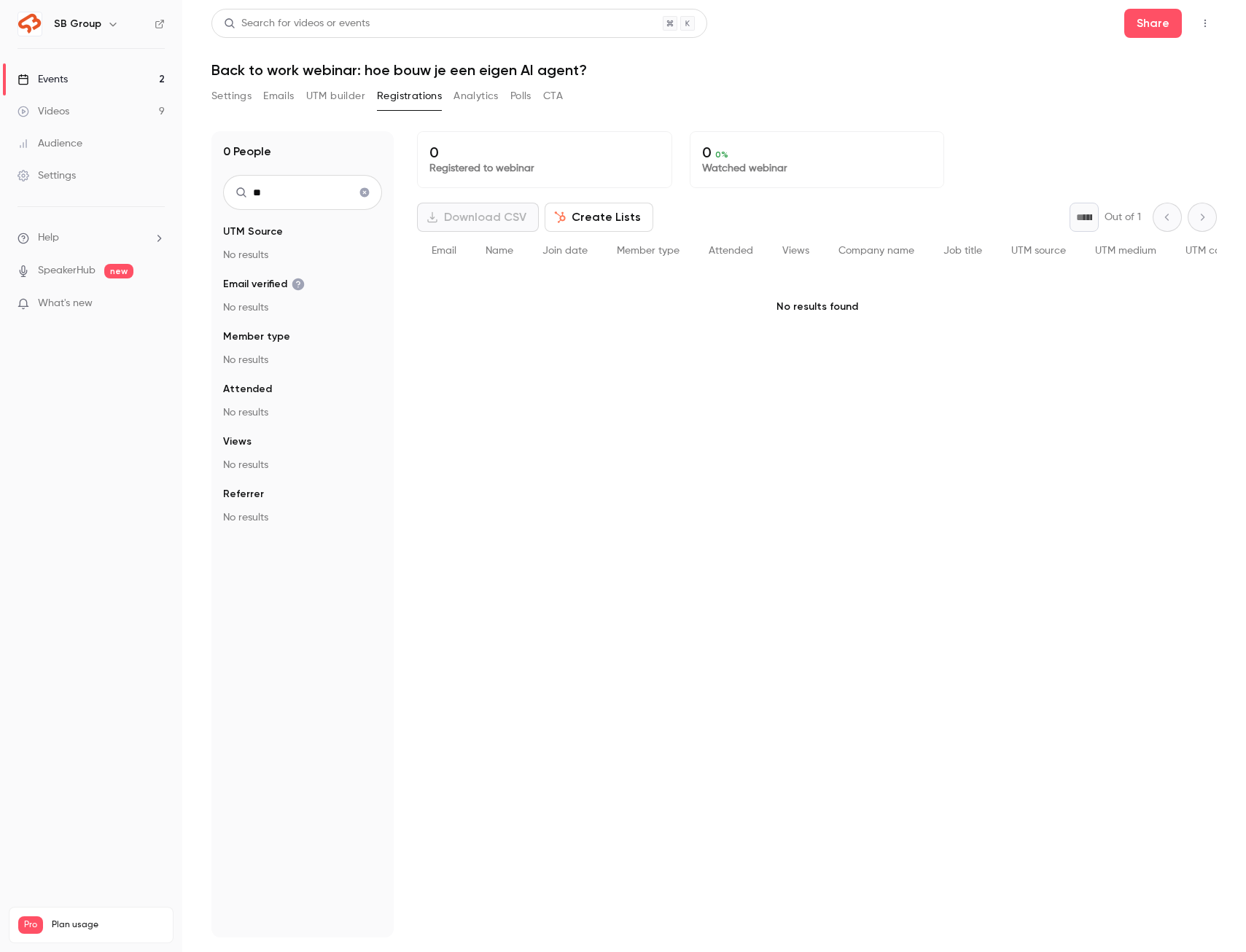
type input "*"
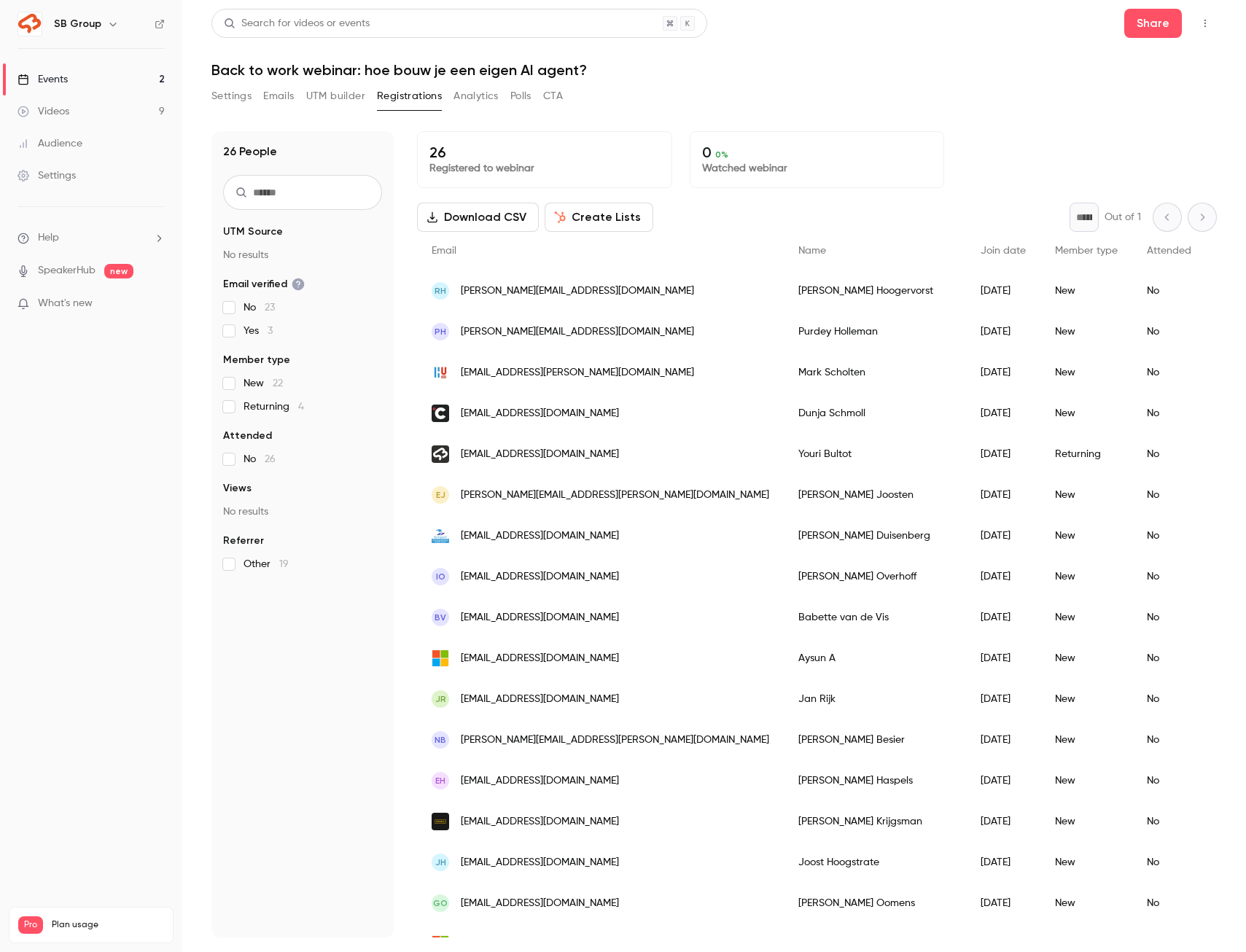
click at [264, 198] on input "text" at bounding box center [302, 192] width 159 height 35
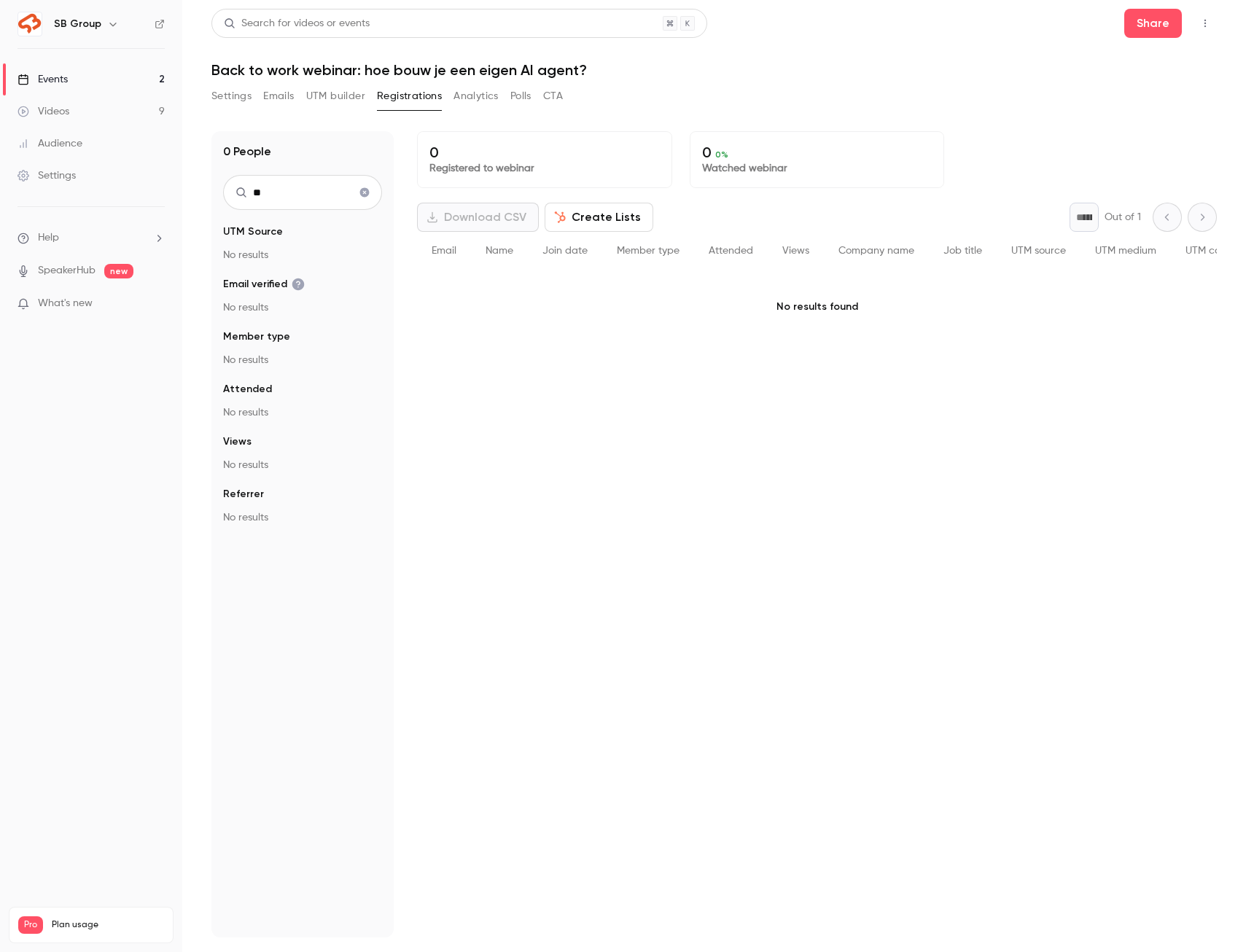
type input "*"
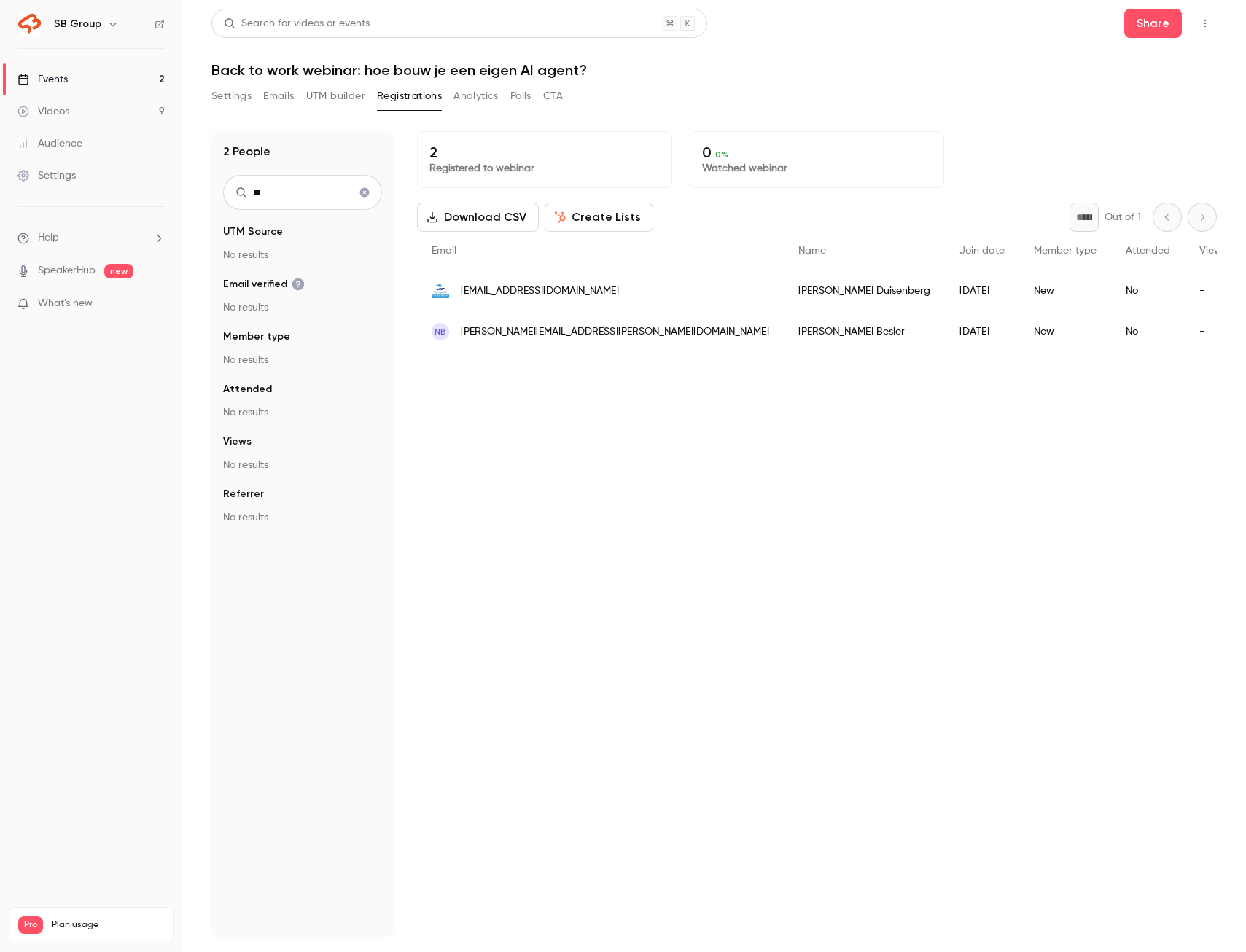
type input "*"
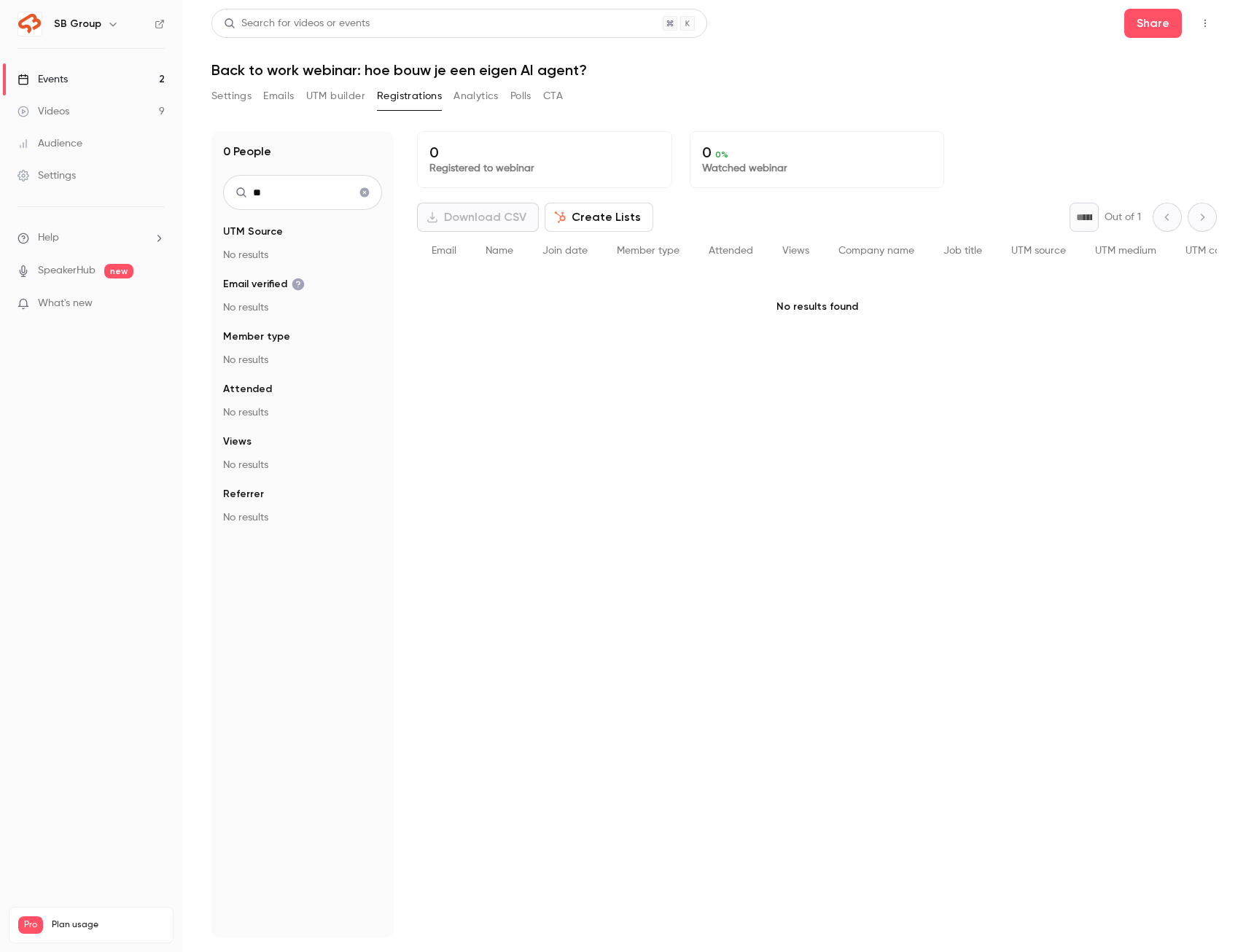
type input "*"
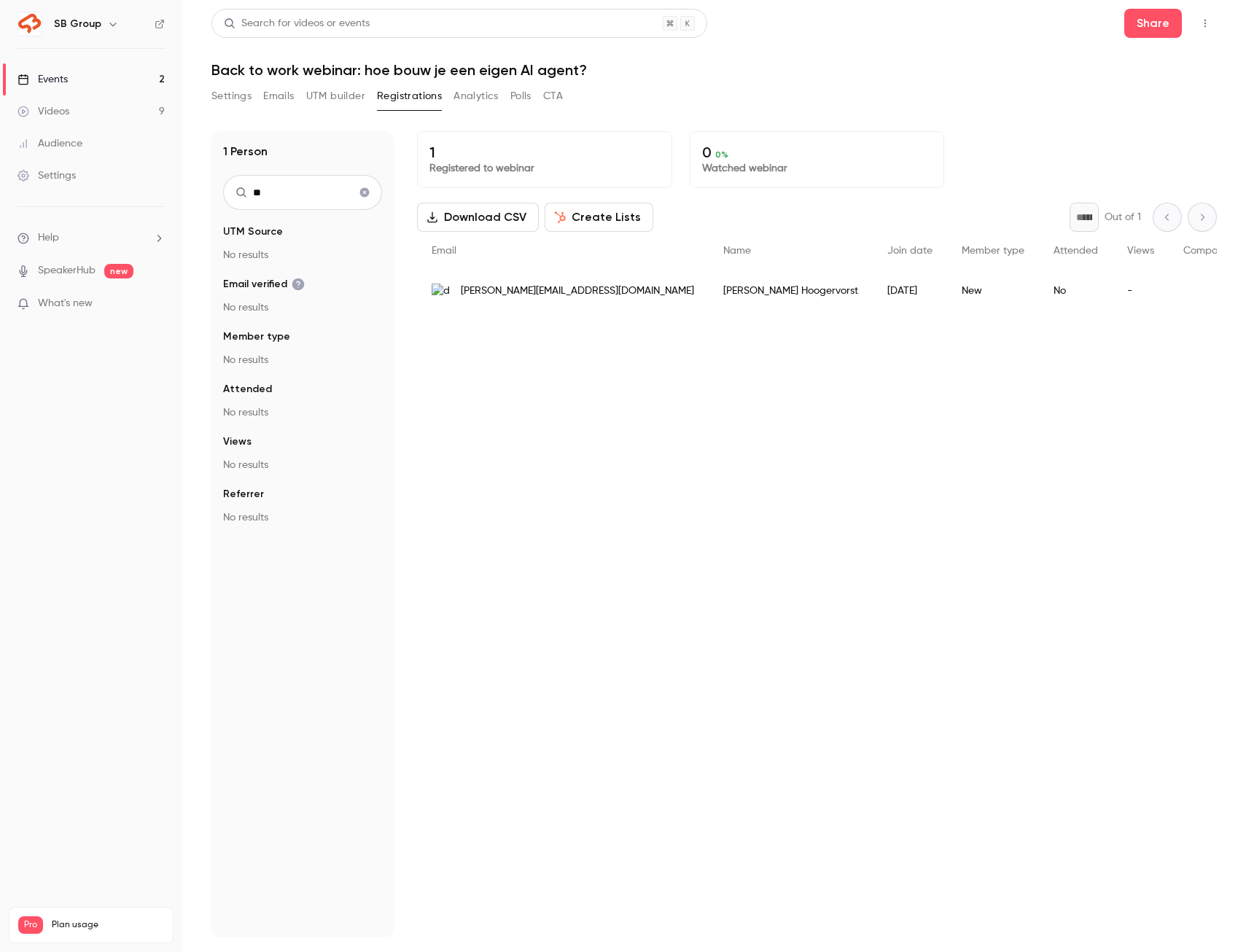
type input "*"
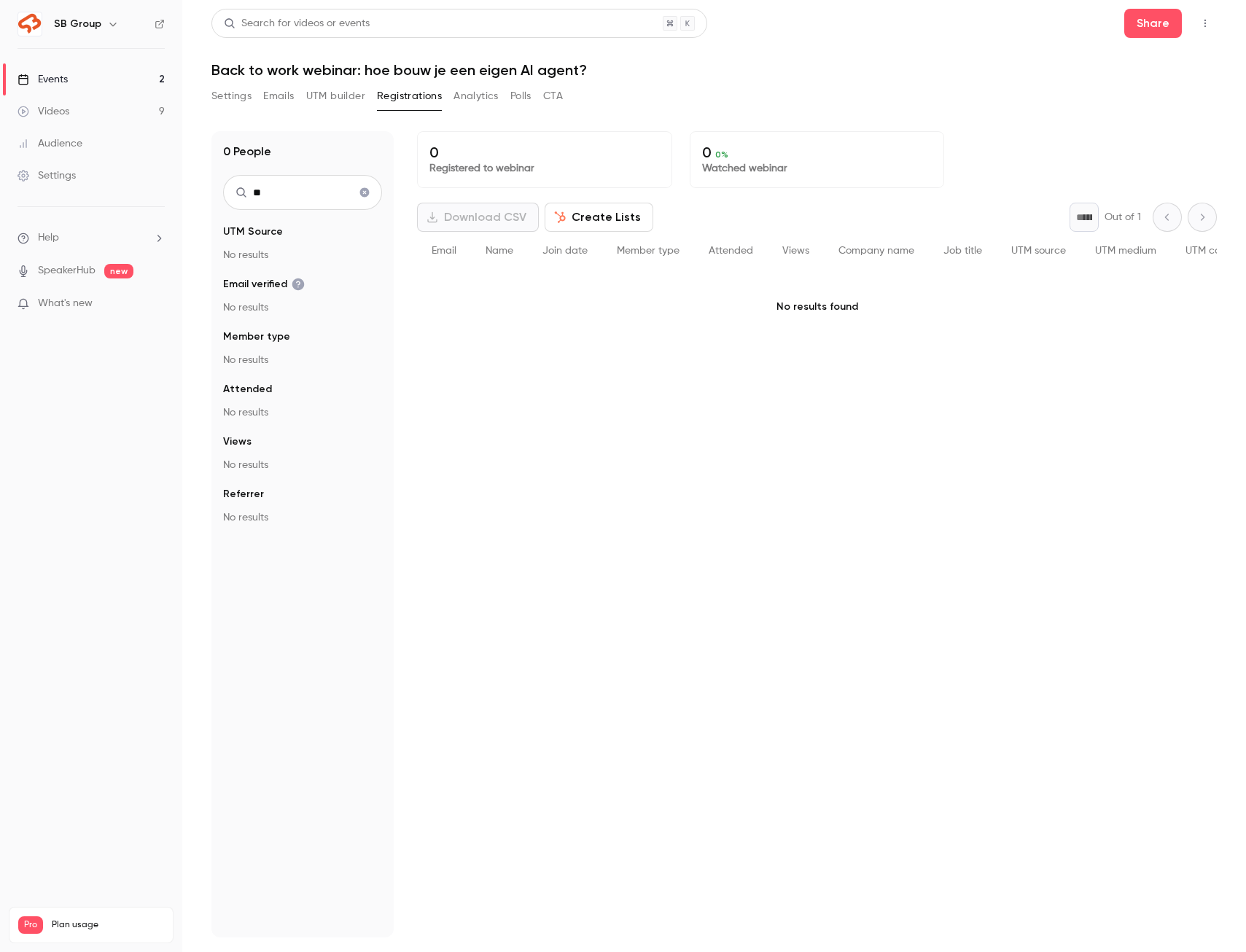
type input "*"
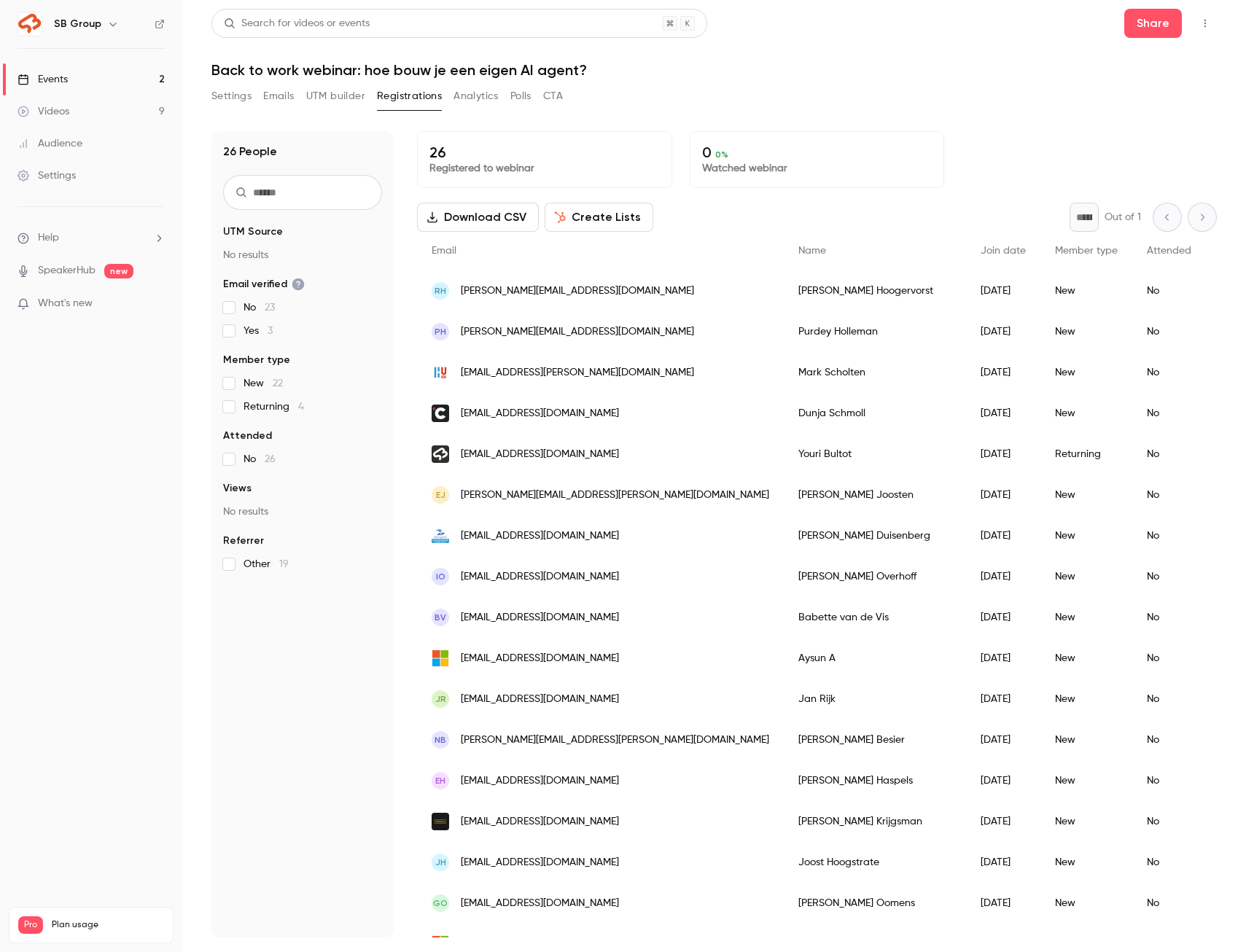
click at [282, 190] on input "text" at bounding box center [302, 192] width 159 height 35
click at [281, 182] on input "text" at bounding box center [302, 192] width 159 height 35
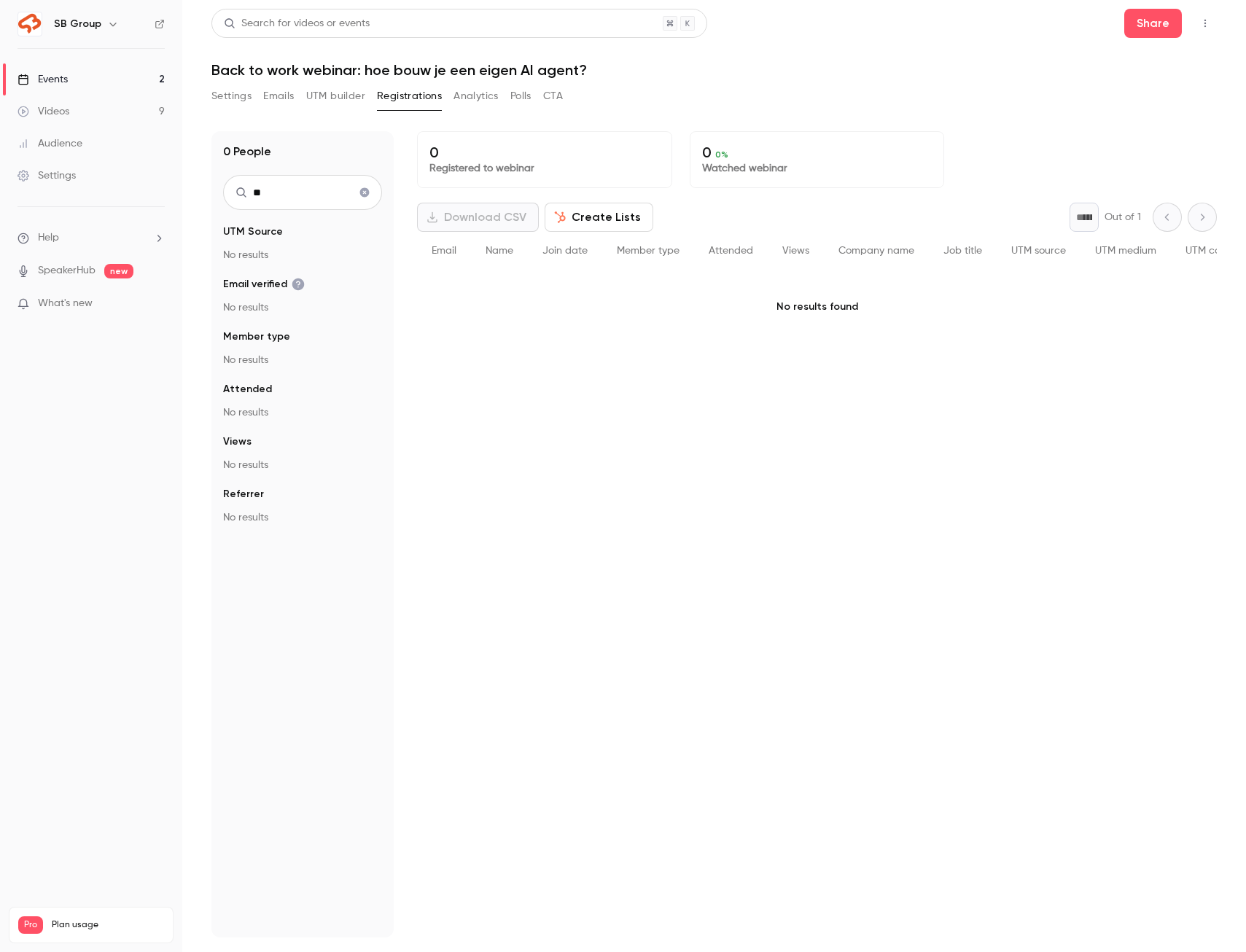
type input "*"
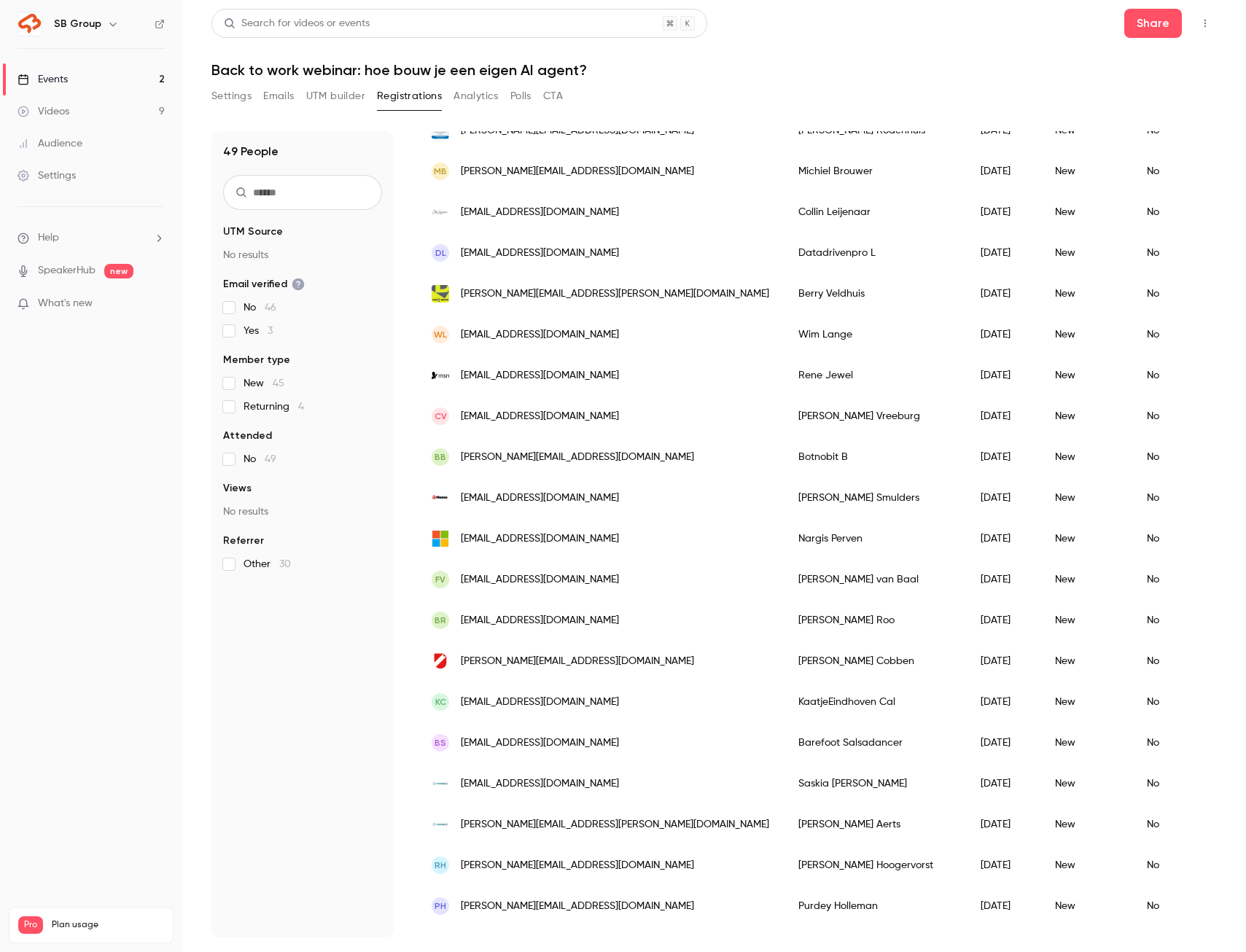
scroll to position [574, 0]
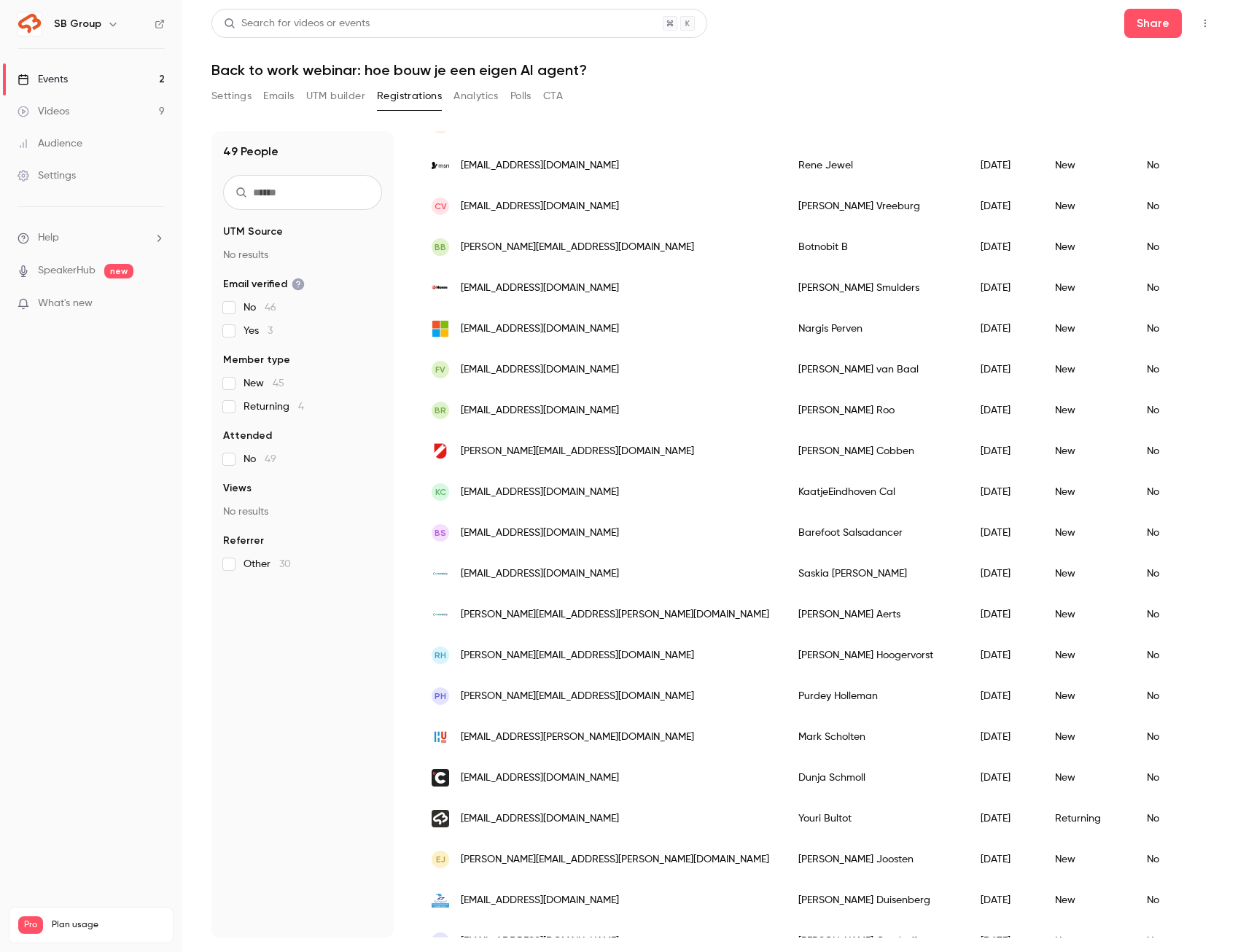
click at [132, 86] on link "Events 2" at bounding box center [91, 79] width 183 height 32
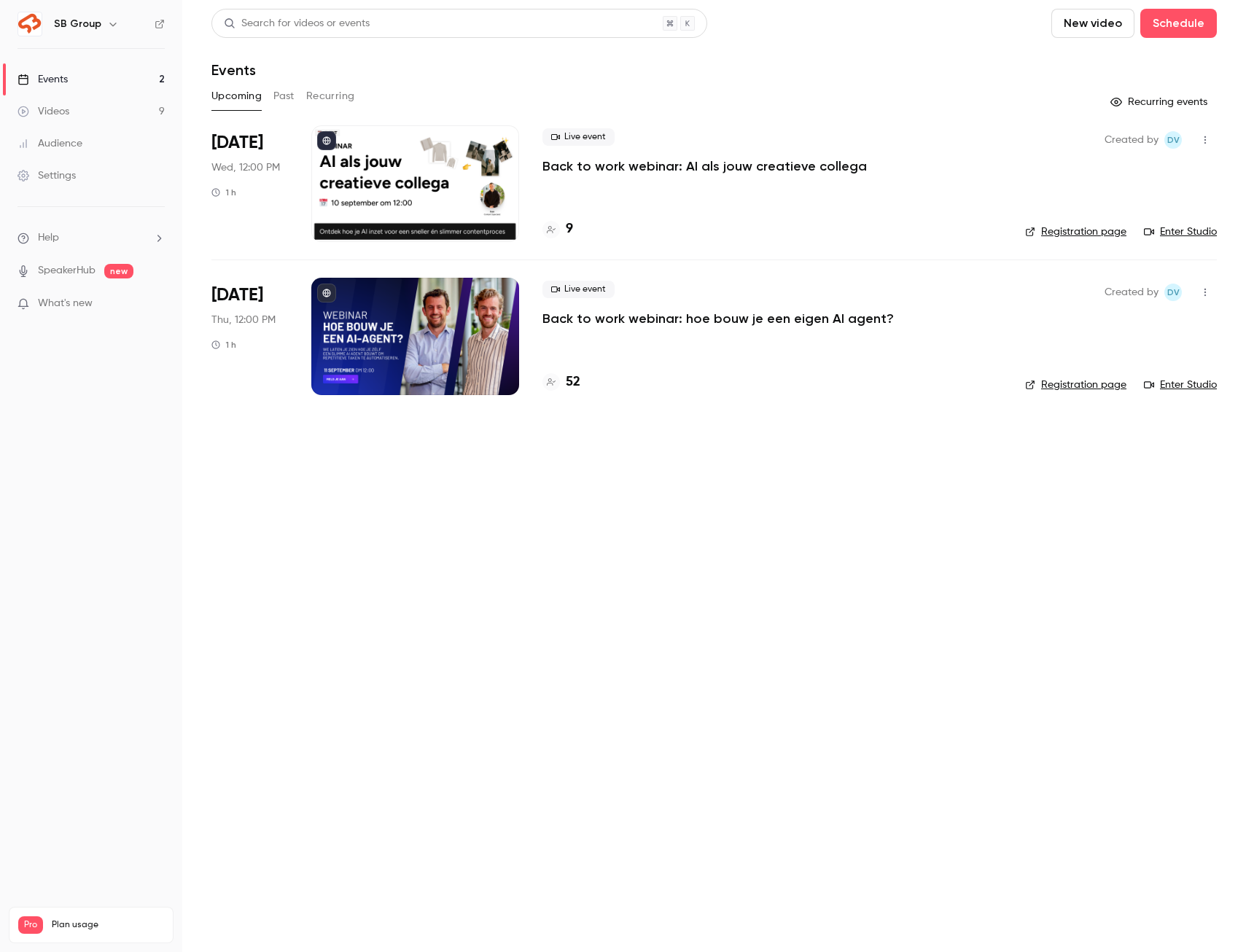
click at [1094, 228] on link "Registration page" at bounding box center [1075, 231] width 101 height 14
click at [588, 168] on p "Back to work webinar: AI als jouw creatieve collega" at bounding box center [704, 166] width 325 height 17
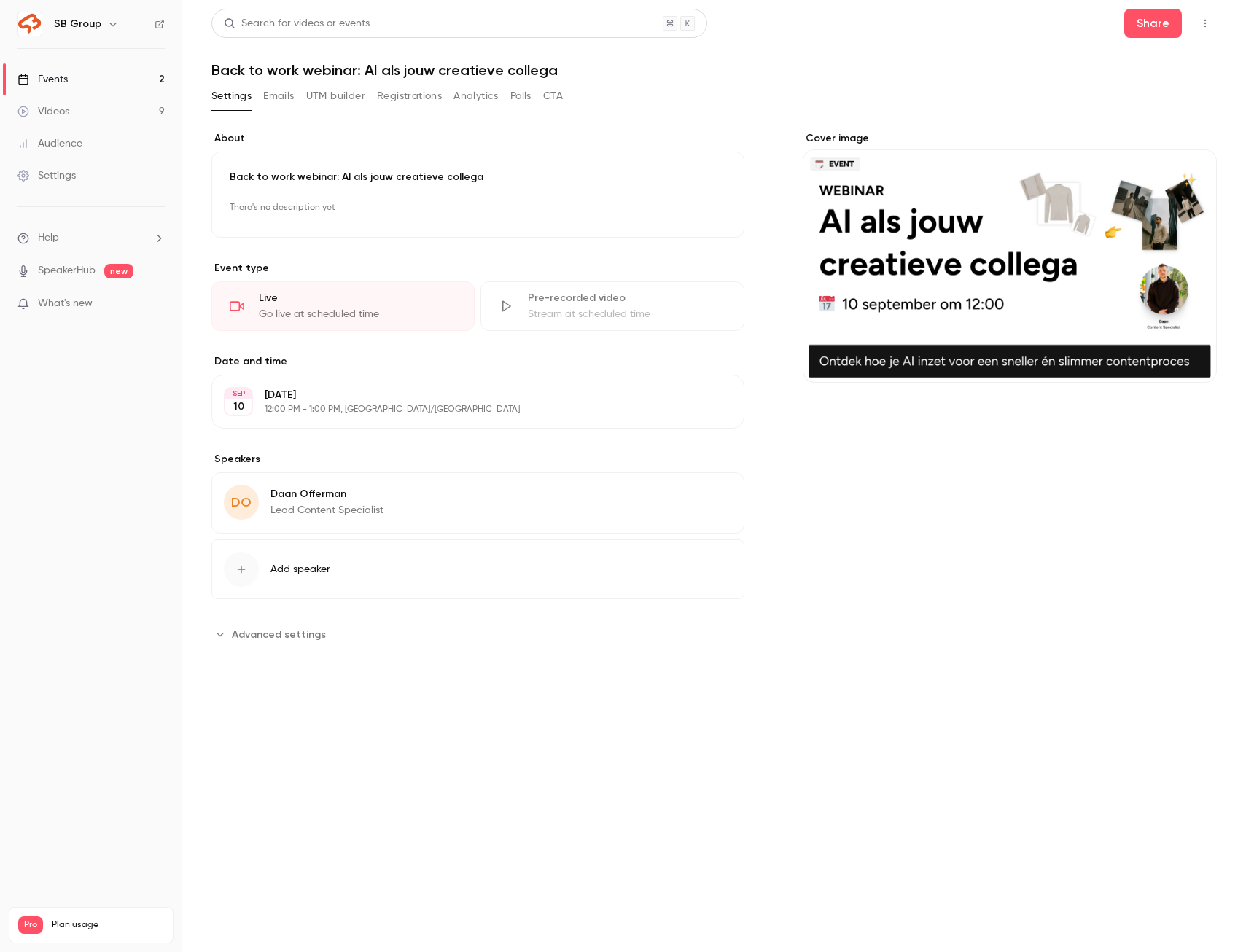
click at [412, 81] on div "**********" at bounding box center [714, 344] width 1005 height 672
click at [404, 92] on button "Registrations" at bounding box center [409, 96] width 65 height 24
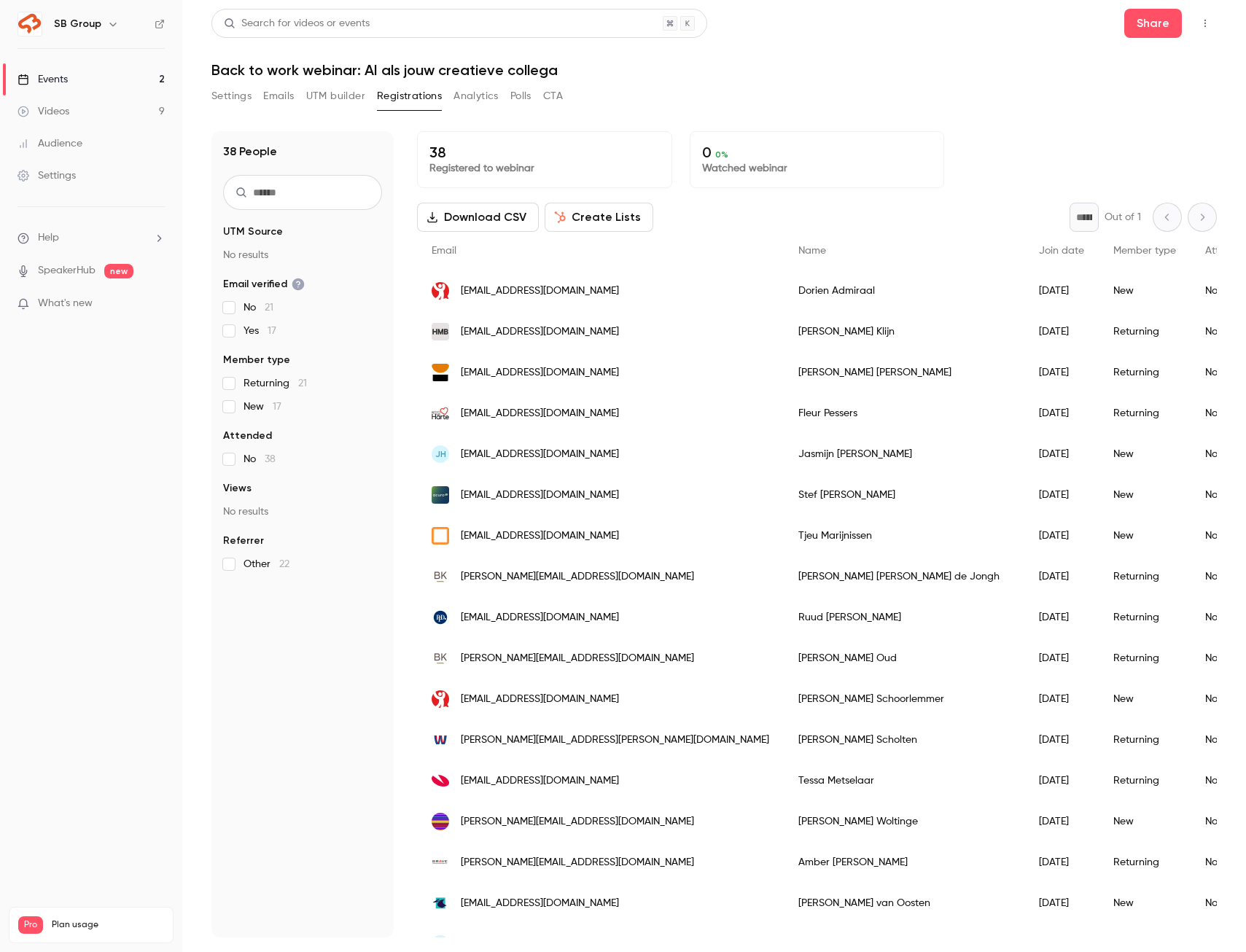
click at [107, 96] on link "Videos 9" at bounding box center [91, 111] width 183 height 32
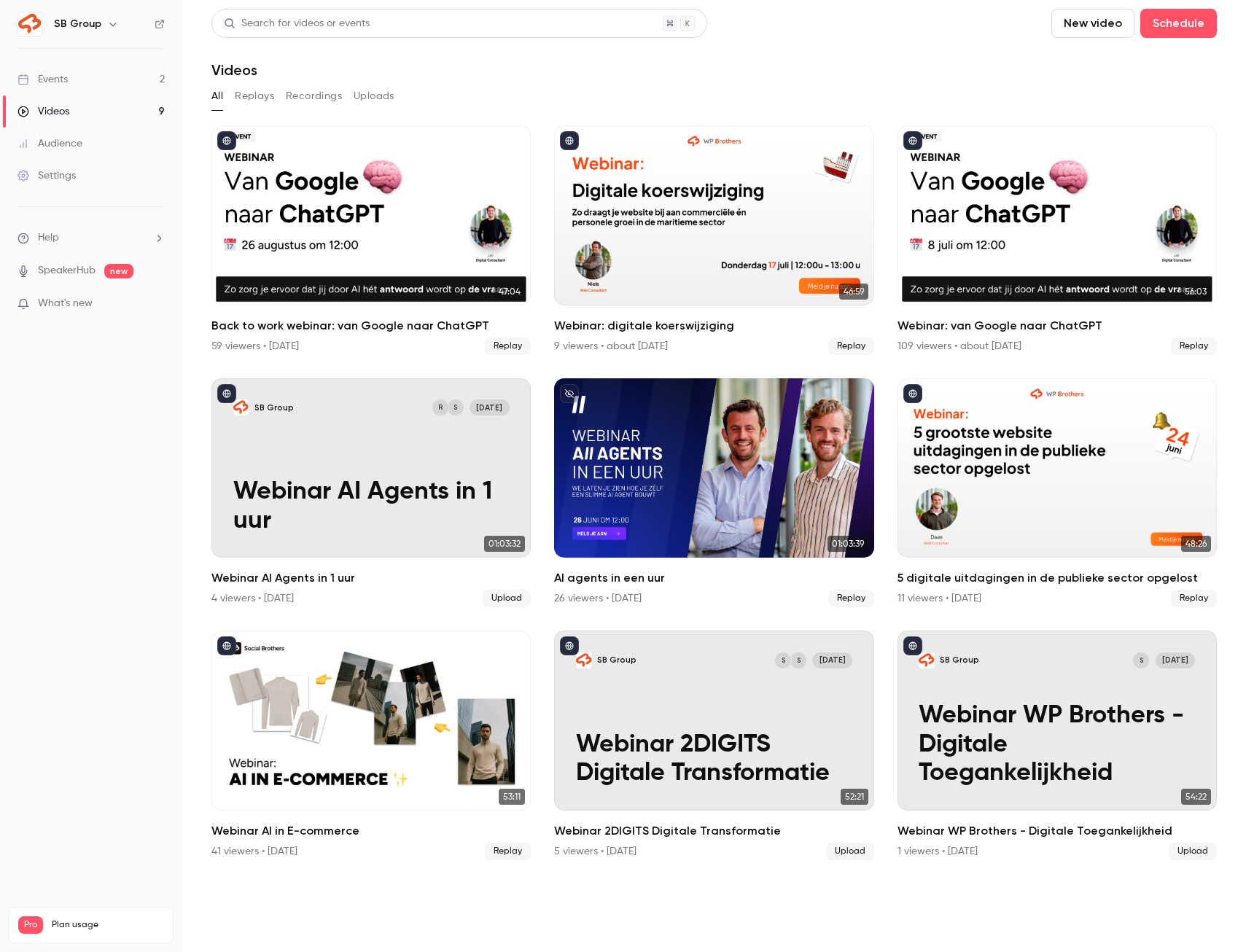
click at [104, 66] on link "Events 2" at bounding box center [91, 79] width 183 height 32
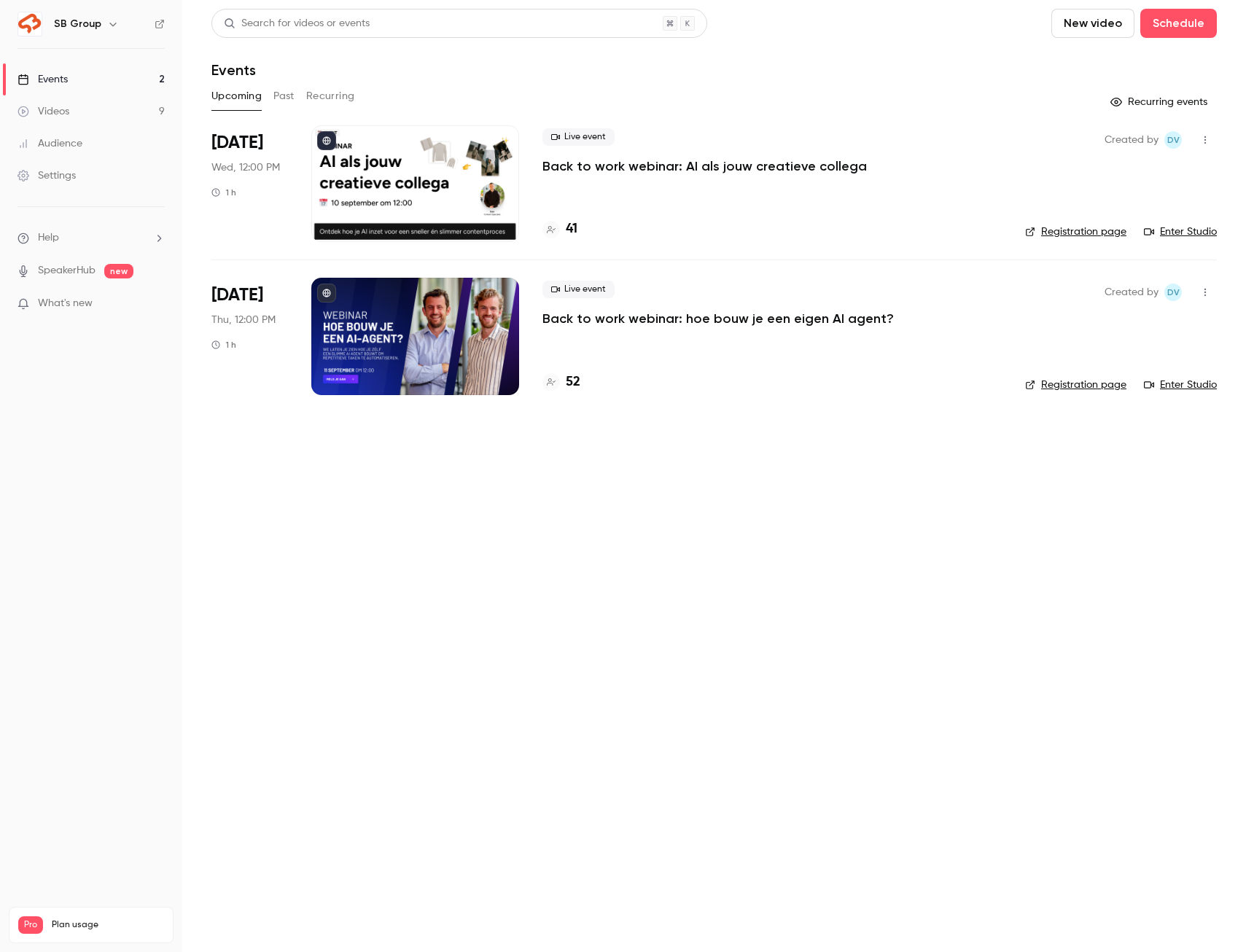
click at [91, 29] on h6 "SB Group" at bounding box center [77, 24] width 47 height 14
click at [110, 24] on icon "button" at bounding box center [113, 24] width 12 height 12
click at [89, 134] on div "Billing" at bounding box center [123, 134] width 141 height 14
